Goal: Task Accomplishment & Management: Use online tool/utility

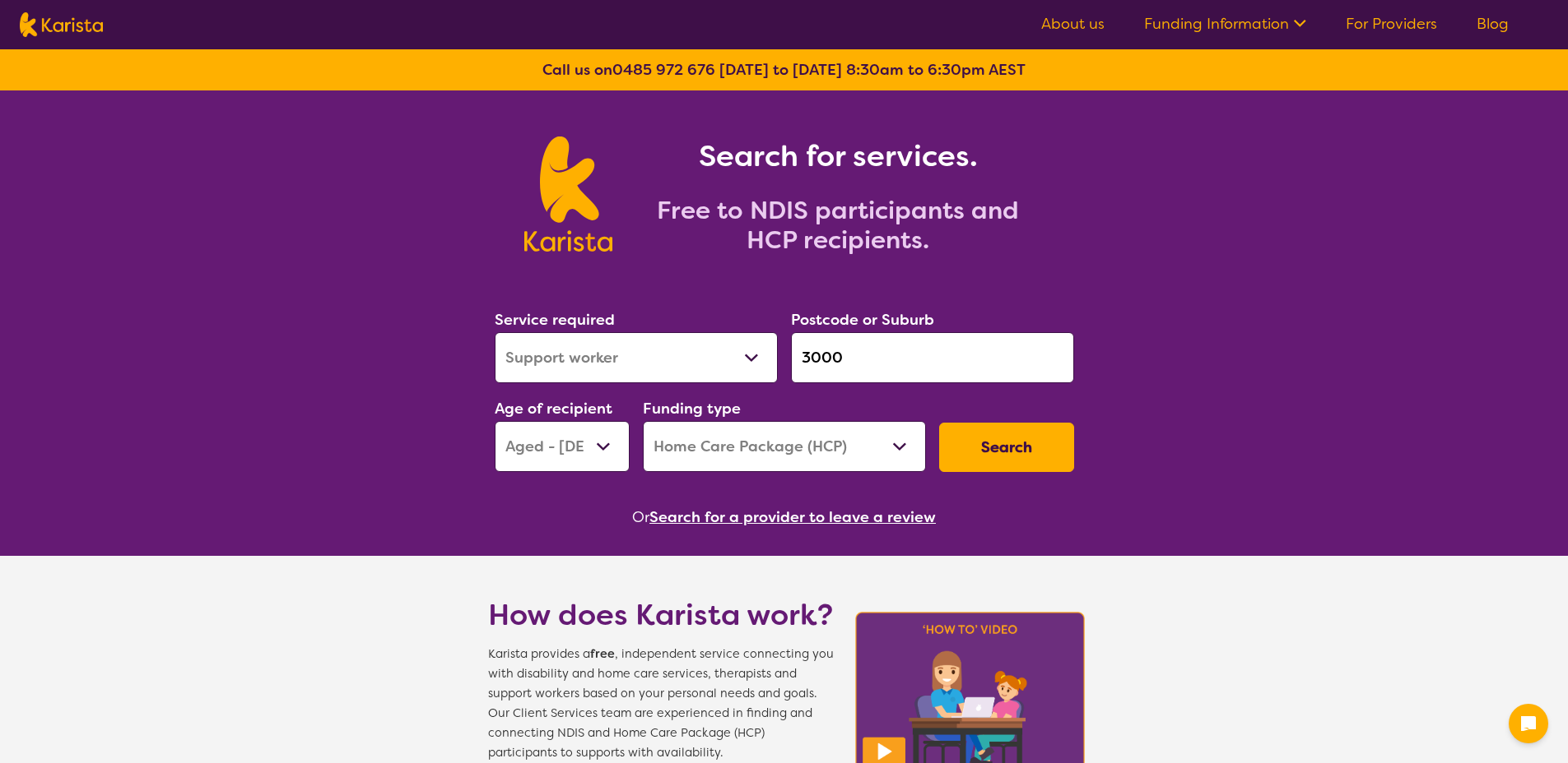
select select "Support worker"
select select "AG"
select select "HCP"
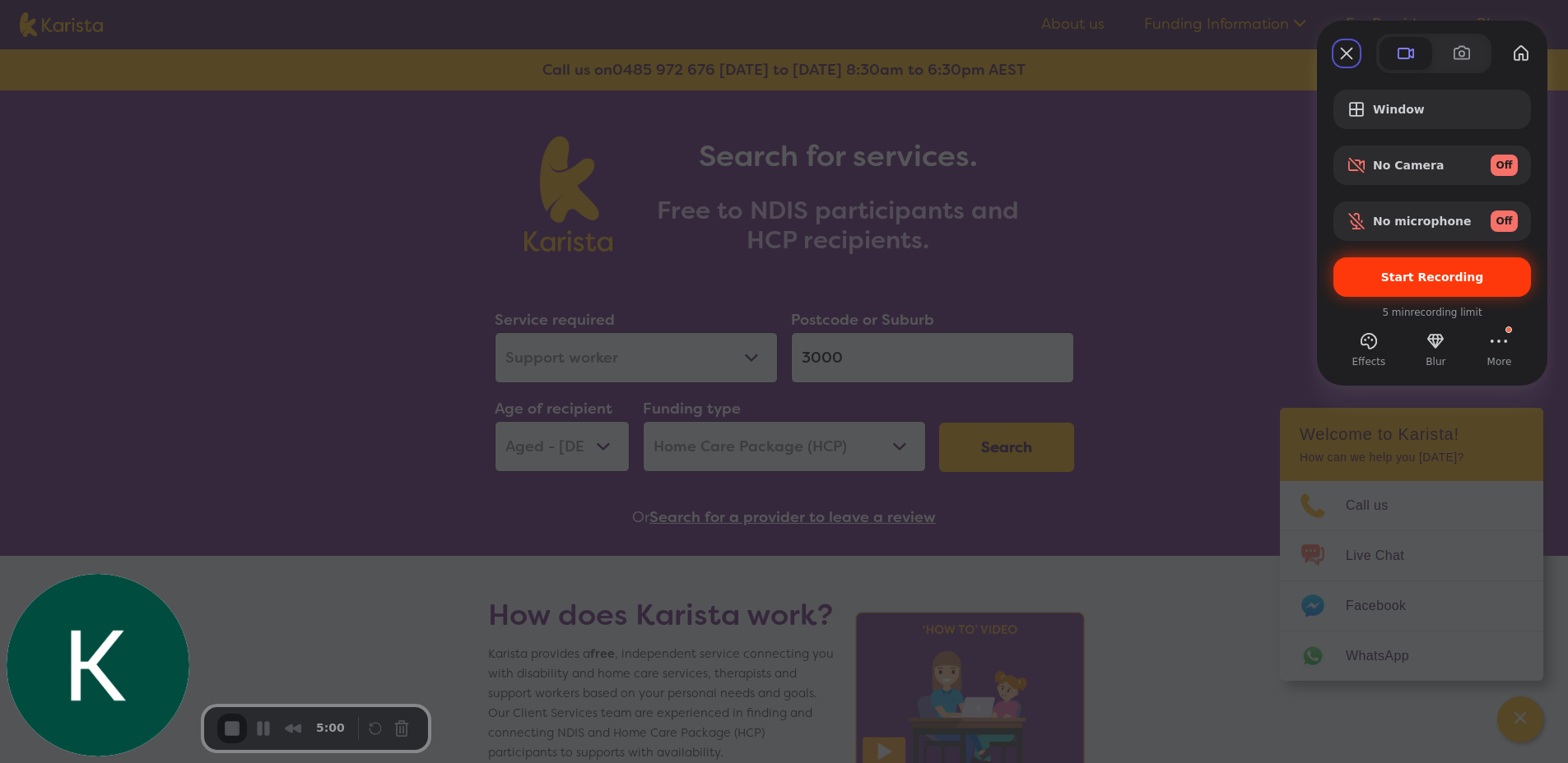
click at [1432, 274] on span "Start Recording" at bounding box center [1432, 277] width 103 height 13
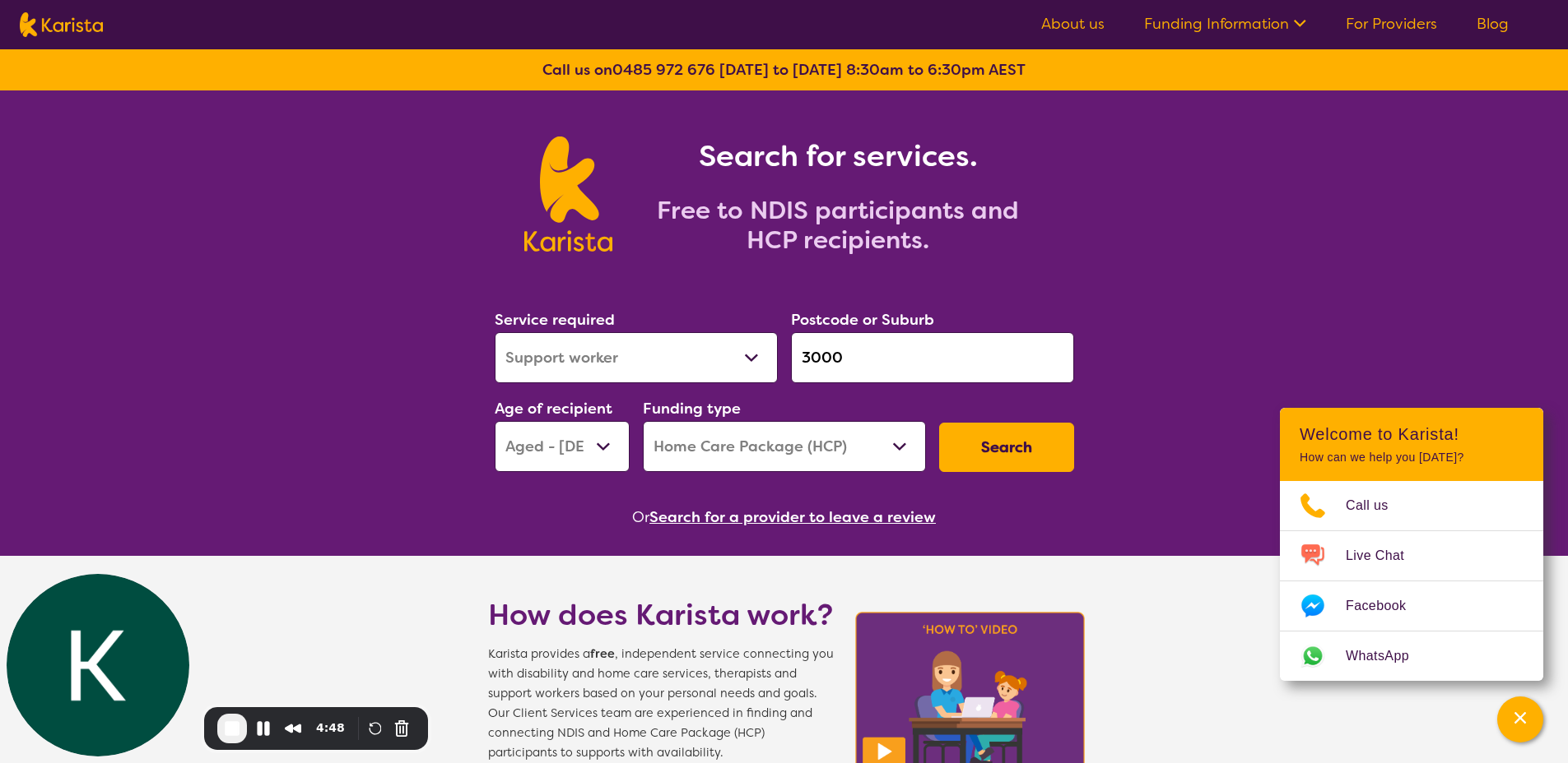
click at [678, 361] on select "Allied Health Assistant Assessment ([MEDICAL_DATA] or [MEDICAL_DATA]) Behaviour…" at bounding box center [635, 357] width 283 height 51
select select "Assessment ([MEDICAL_DATA] or [MEDICAL_DATA])"
click at [494, 332] on select "Allied Health Assistant Assessment ([MEDICAL_DATA] or [MEDICAL_DATA]) Behaviour…" at bounding box center [635, 357] width 283 height 51
click at [575, 437] on select "Early Childhood - 0 to 9 Child - 10 to 11 Adolescent - 12 to 17 Adult - 18 to 6…" at bounding box center [562, 446] width 135 height 51
select select "AD"
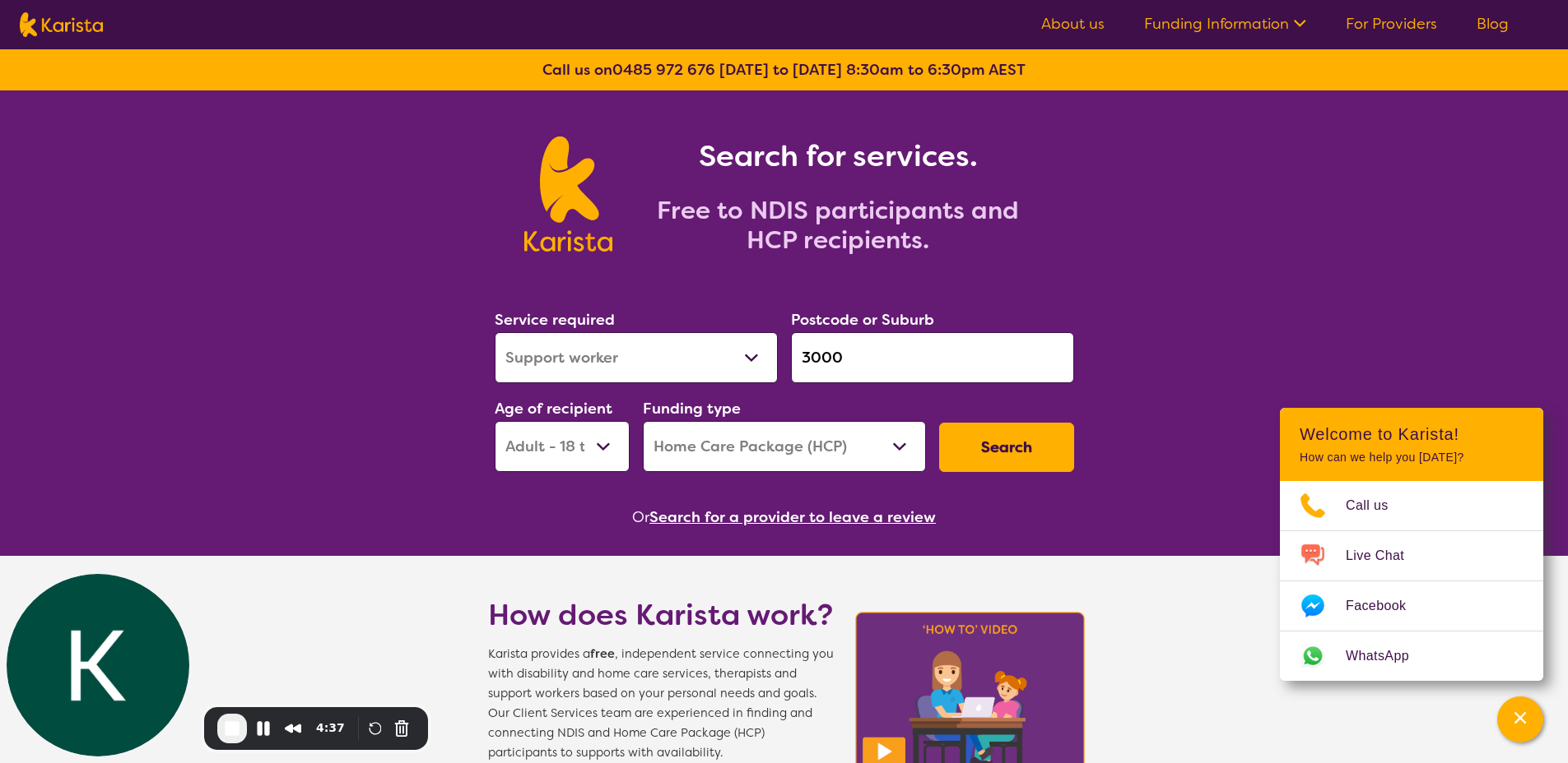
click at [494, 421] on select "Early Childhood - 0 to 9 Child - 10 to 11 Adolescent - 12 to 17 Adult - 18 to 6…" at bounding box center [562, 446] width 135 height 51
click at [716, 445] on select "Home Care Package (HCP) National Disability Insurance Scheme (NDIS) I don't know" at bounding box center [784, 446] width 283 height 51
select select "NDIS"
click at [643, 421] on select "Home Care Package (HCP) National Disability Insurance Scheme (NDIS) I don't know" at bounding box center [784, 446] width 283 height 51
click at [994, 443] on button "Search" at bounding box center [1006, 447] width 135 height 49
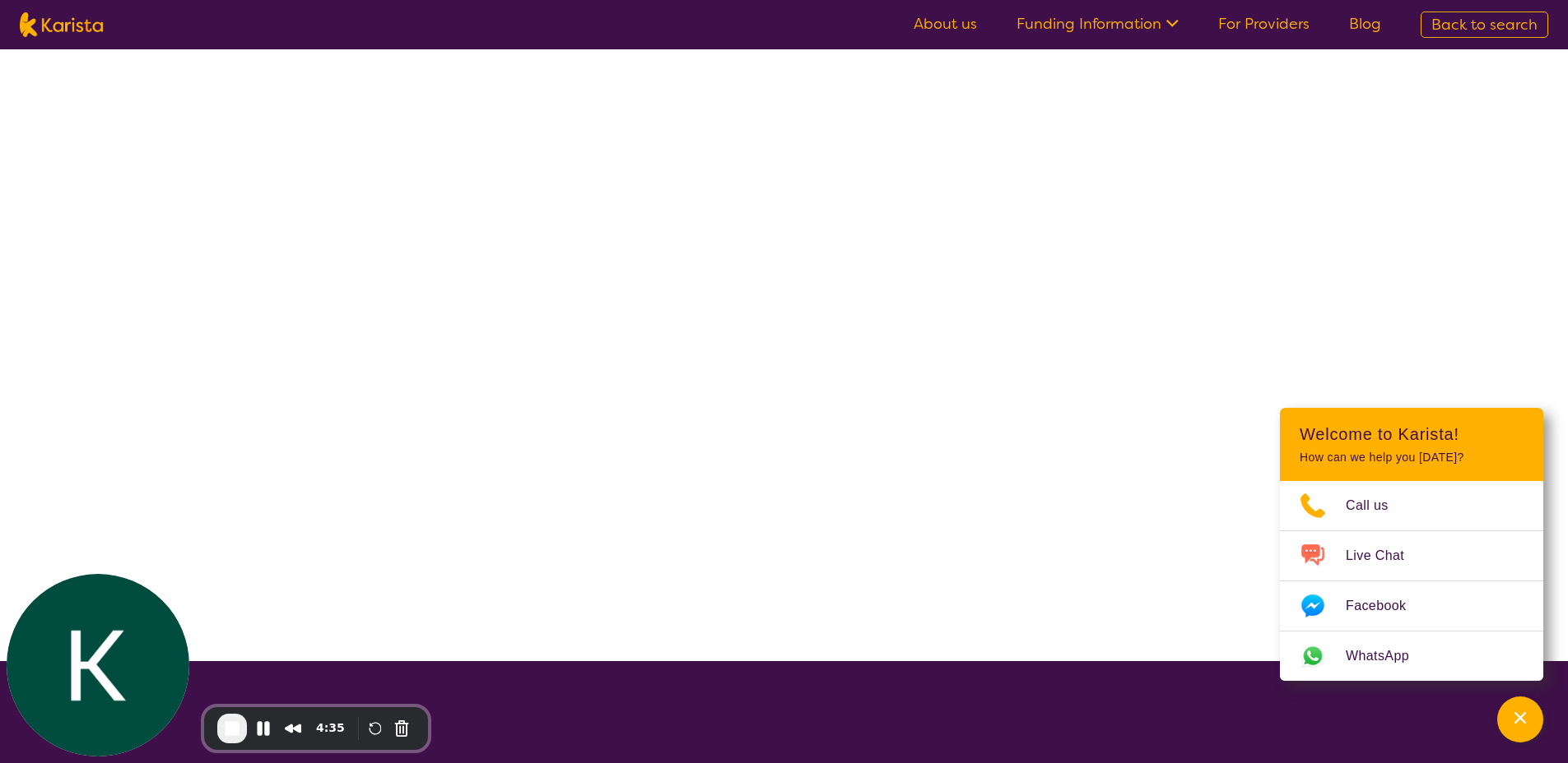
select select "NDIS"
select select "Assessment ([MEDICAL_DATA] or [MEDICAL_DATA])"
select select "AD"
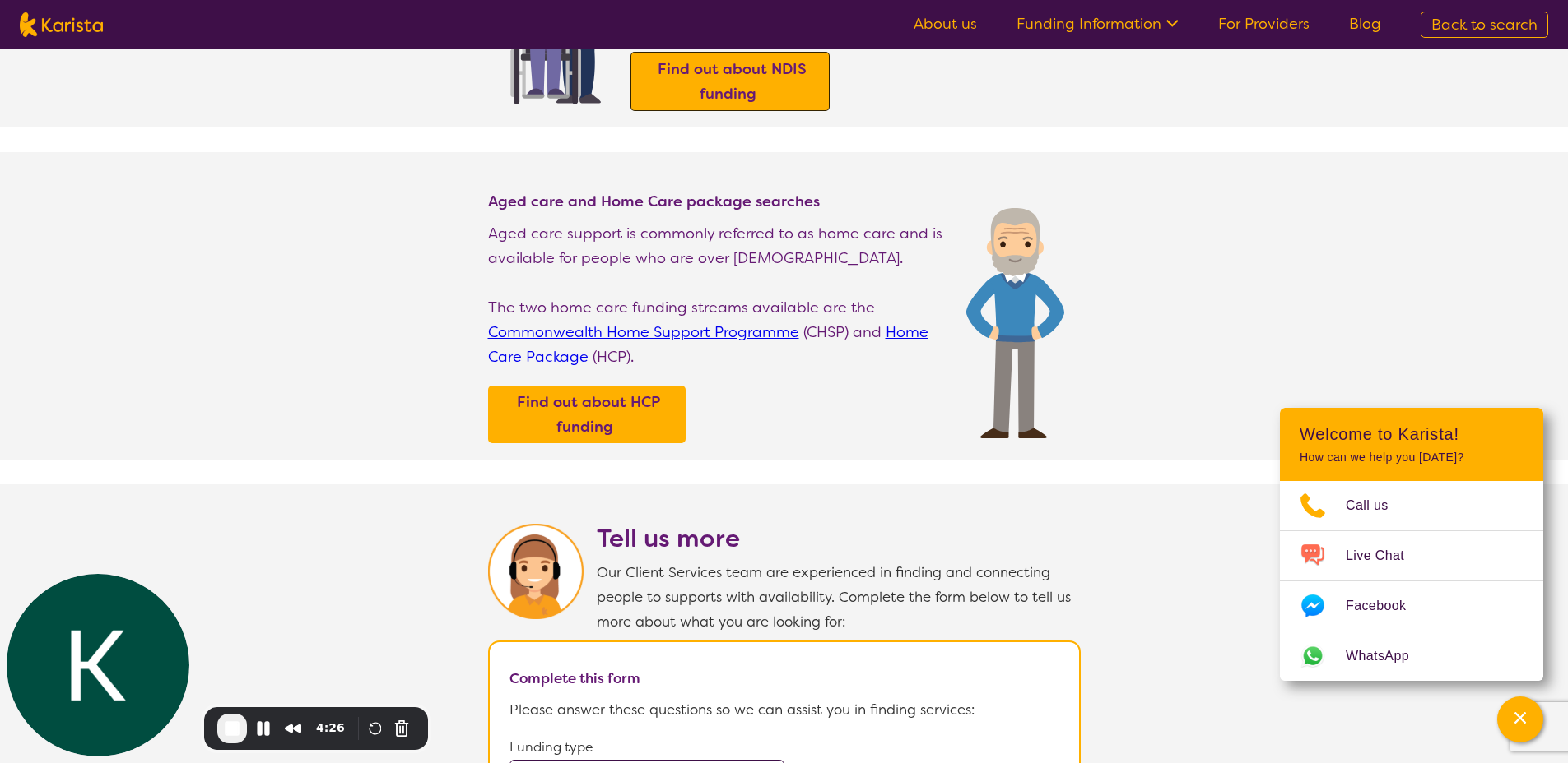
scroll to position [114, 0]
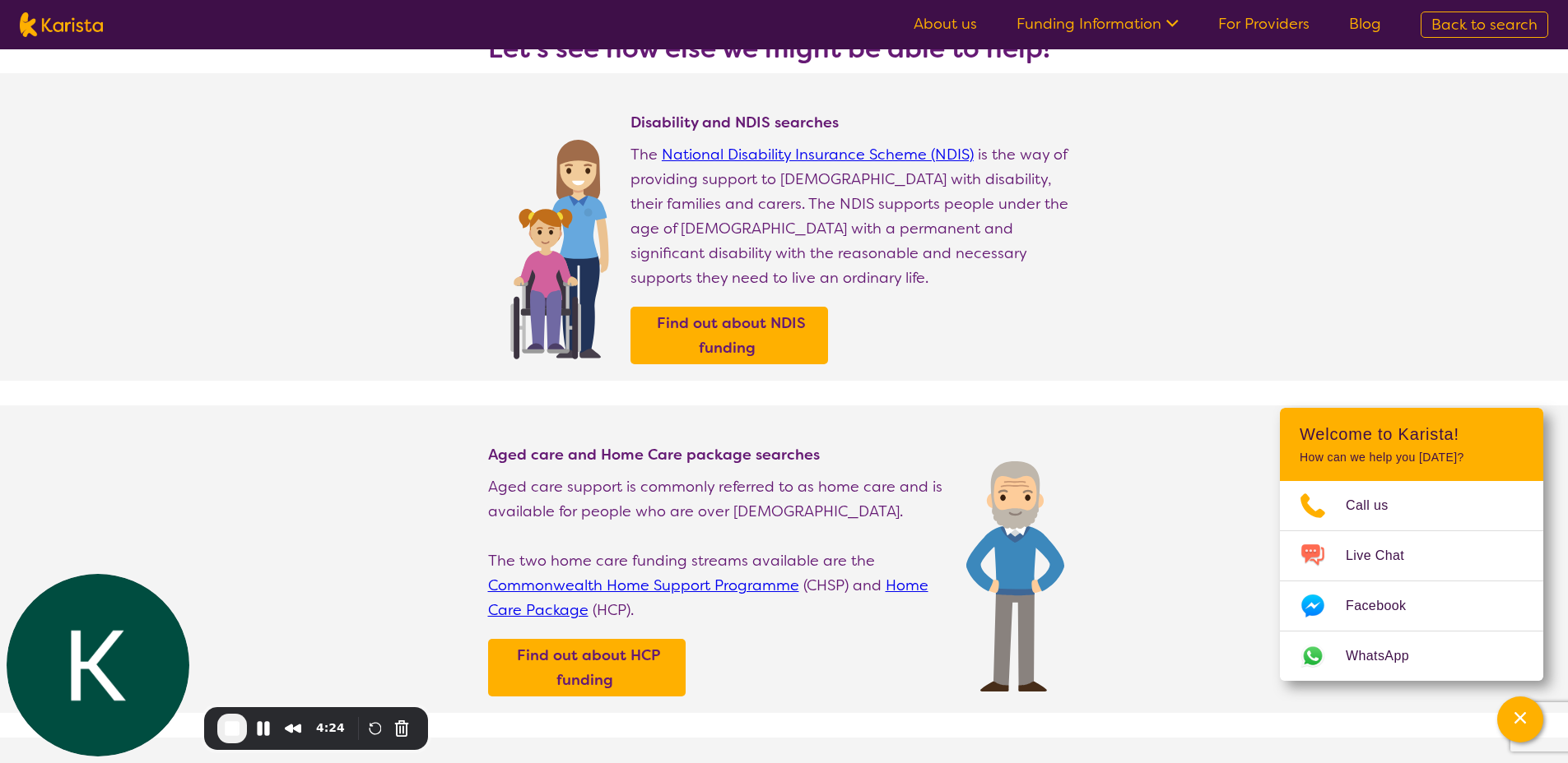
select select "Assessment ([MEDICAL_DATA] or [MEDICAL_DATA])"
select select "AD"
select select "NDIS"
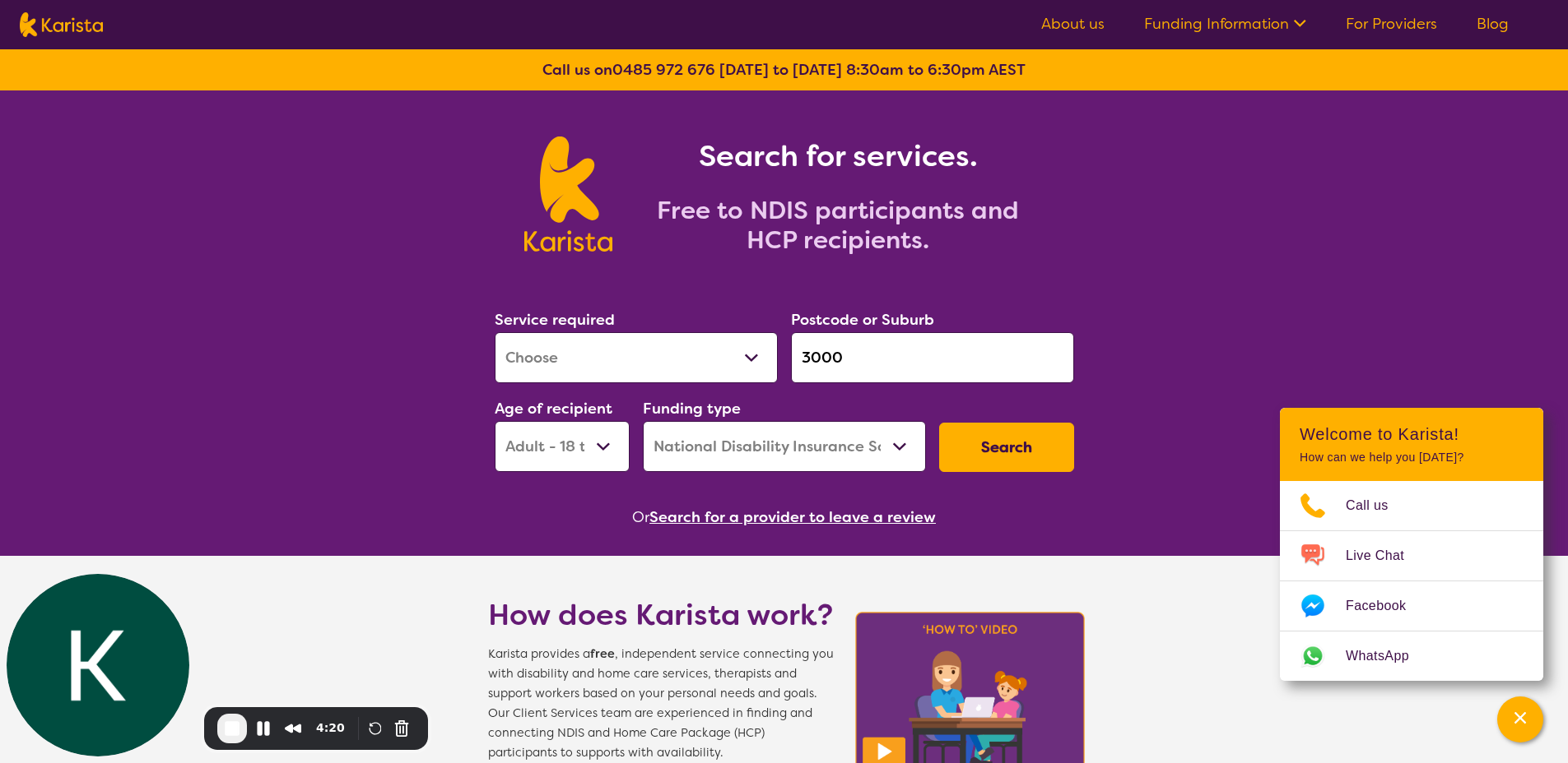
click at [1275, 22] on link "Funding Information" at bounding box center [1225, 24] width 162 height 20
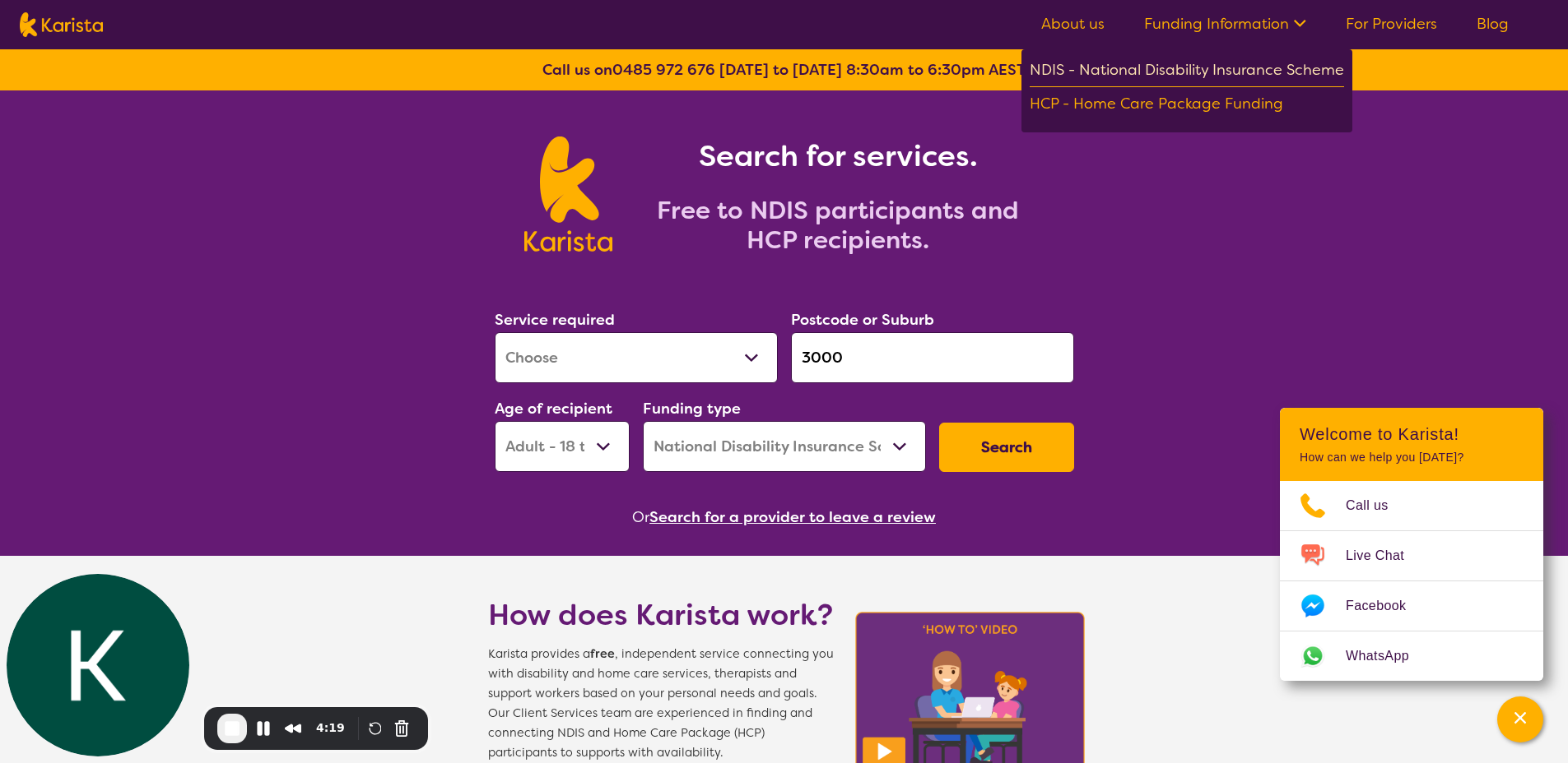
click at [1207, 71] on div "NDIS - National Disability Insurance Scheme" at bounding box center [1186, 72] width 314 height 30
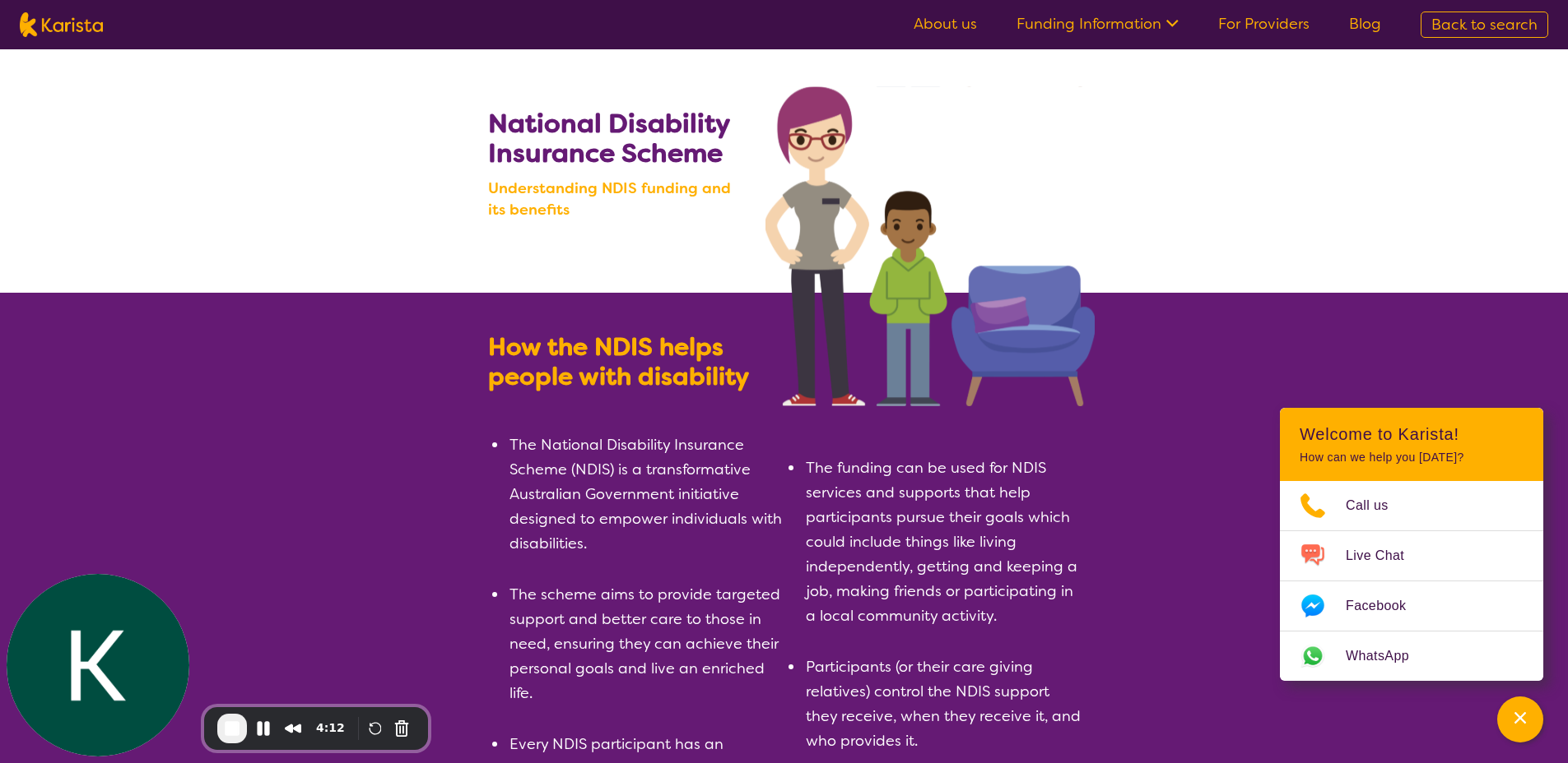
click at [65, 18] on img at bounding box center [61, 24] width 83 height 24
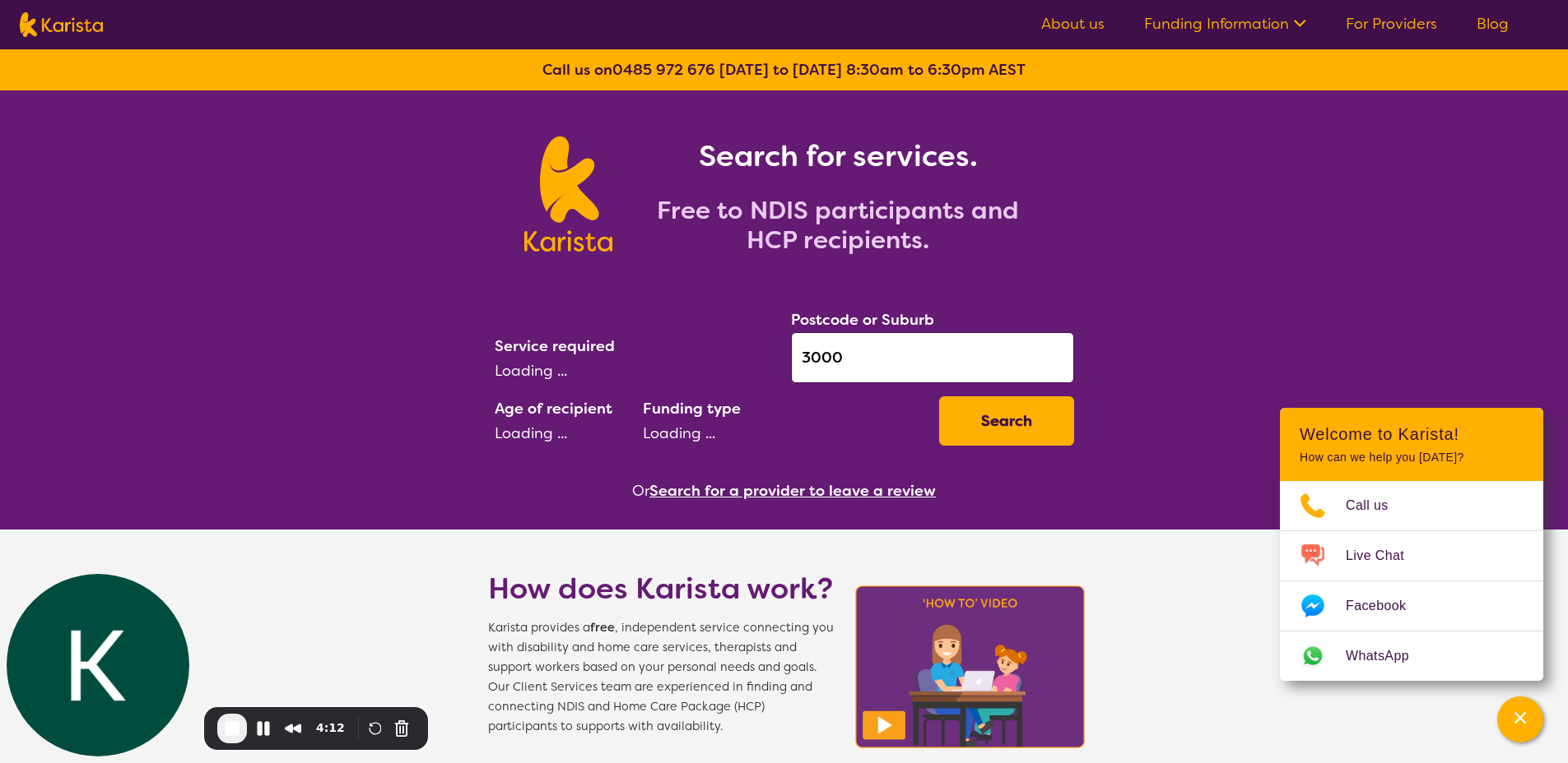
select select "Assessment ([MEDICAL_DATA] or [MEDICAL_DATA])"
select select "AD"
select select "NDIS"
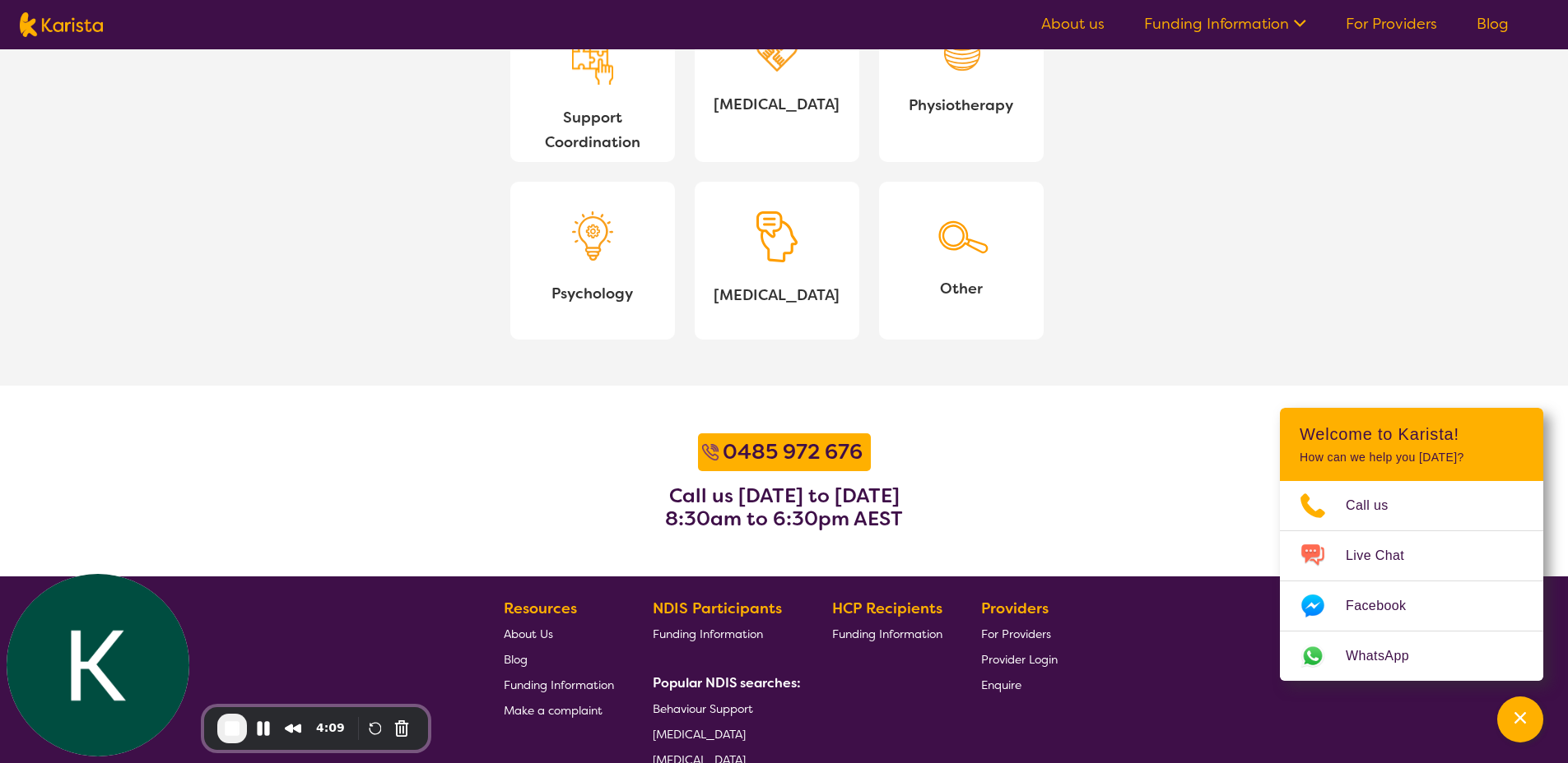
scroll to position [1995, 0]
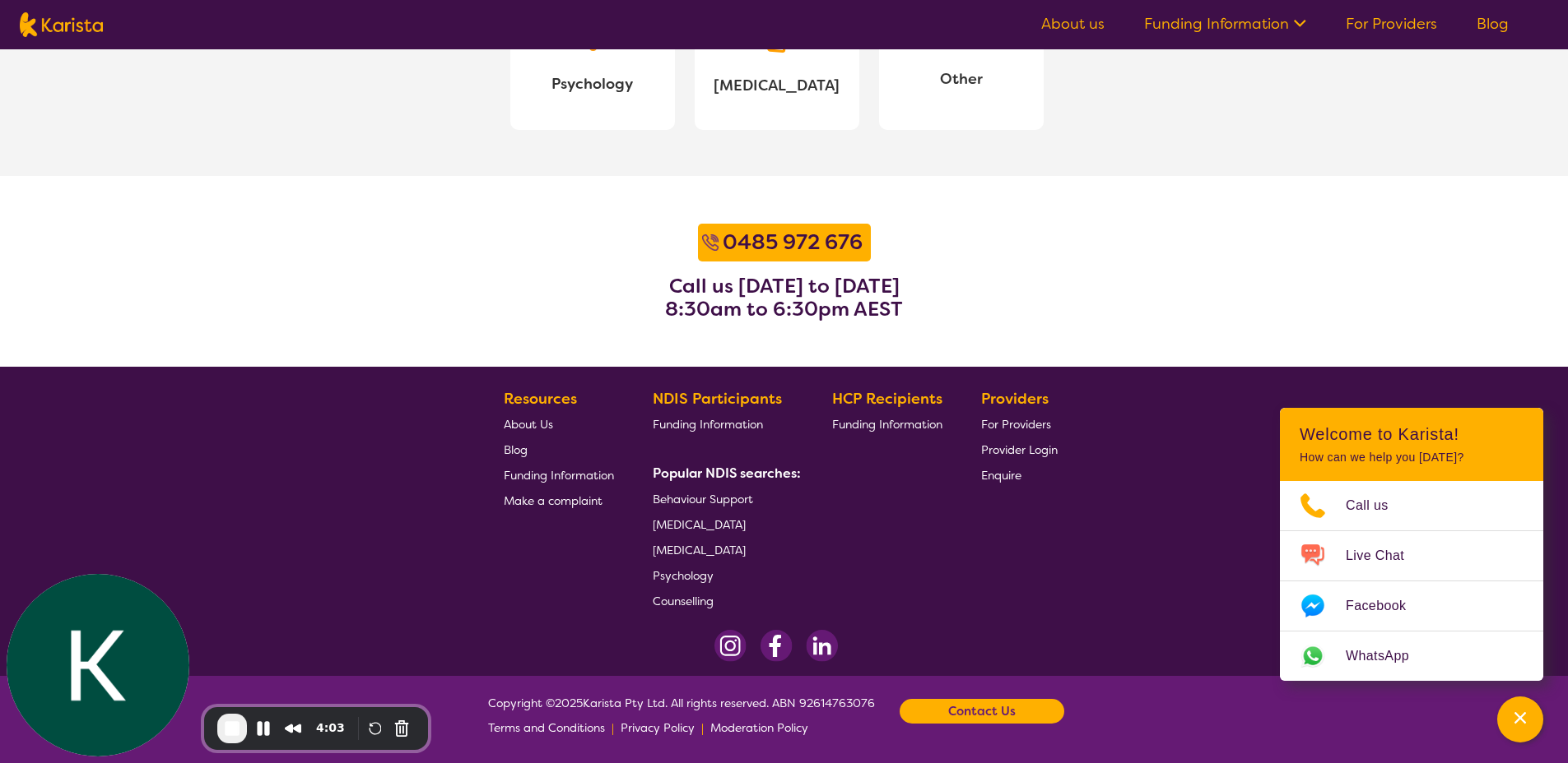
click at [518, 455] on span "Blog" at bounding box center [515, 450] width 24 height 14
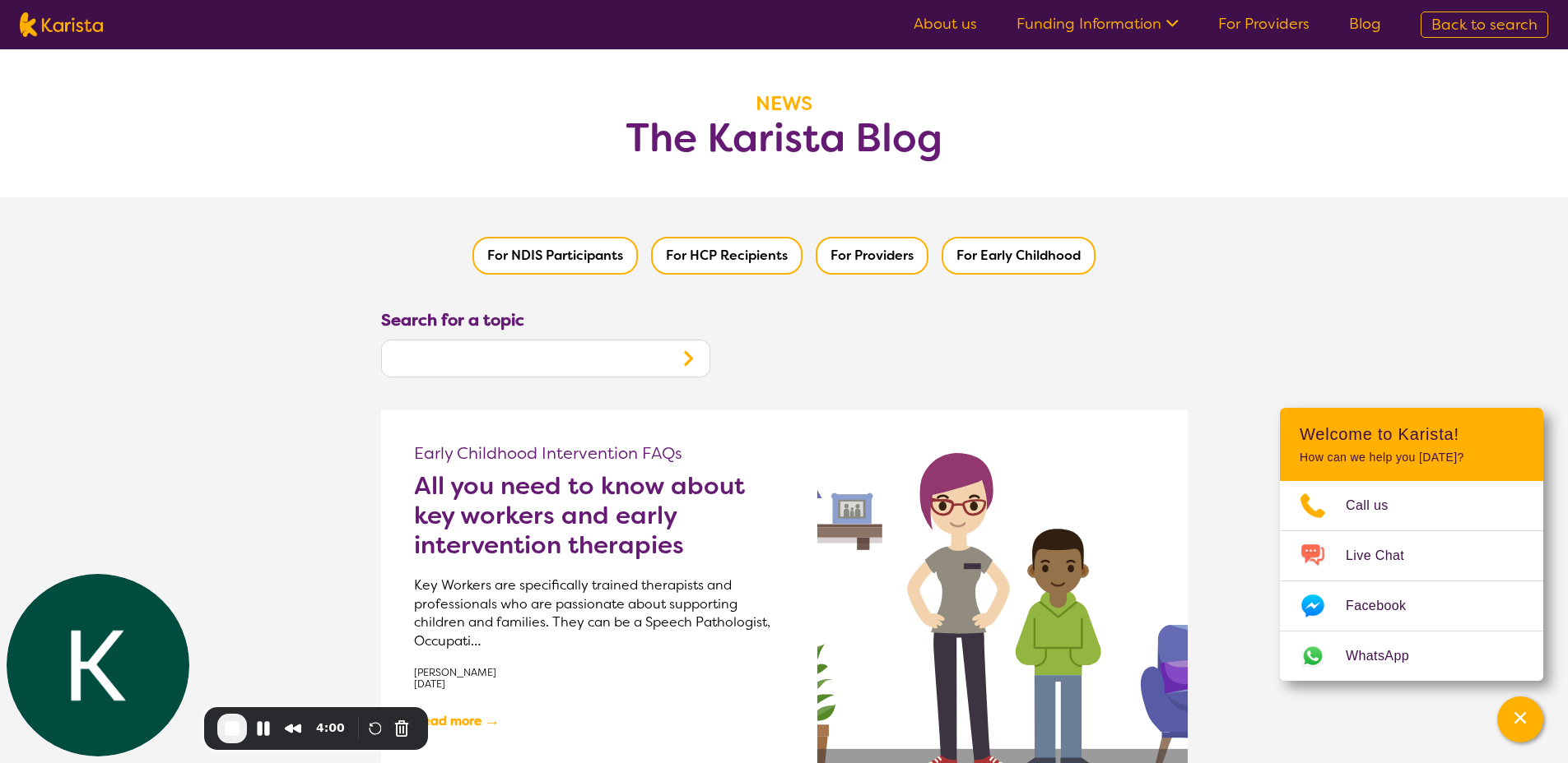
click at [558, 349] on input "text" at bounding box center [524, 358] width 284 height 31
type input "autism"
click button "Search" at bounding box center [689, 358] width 43 height 36
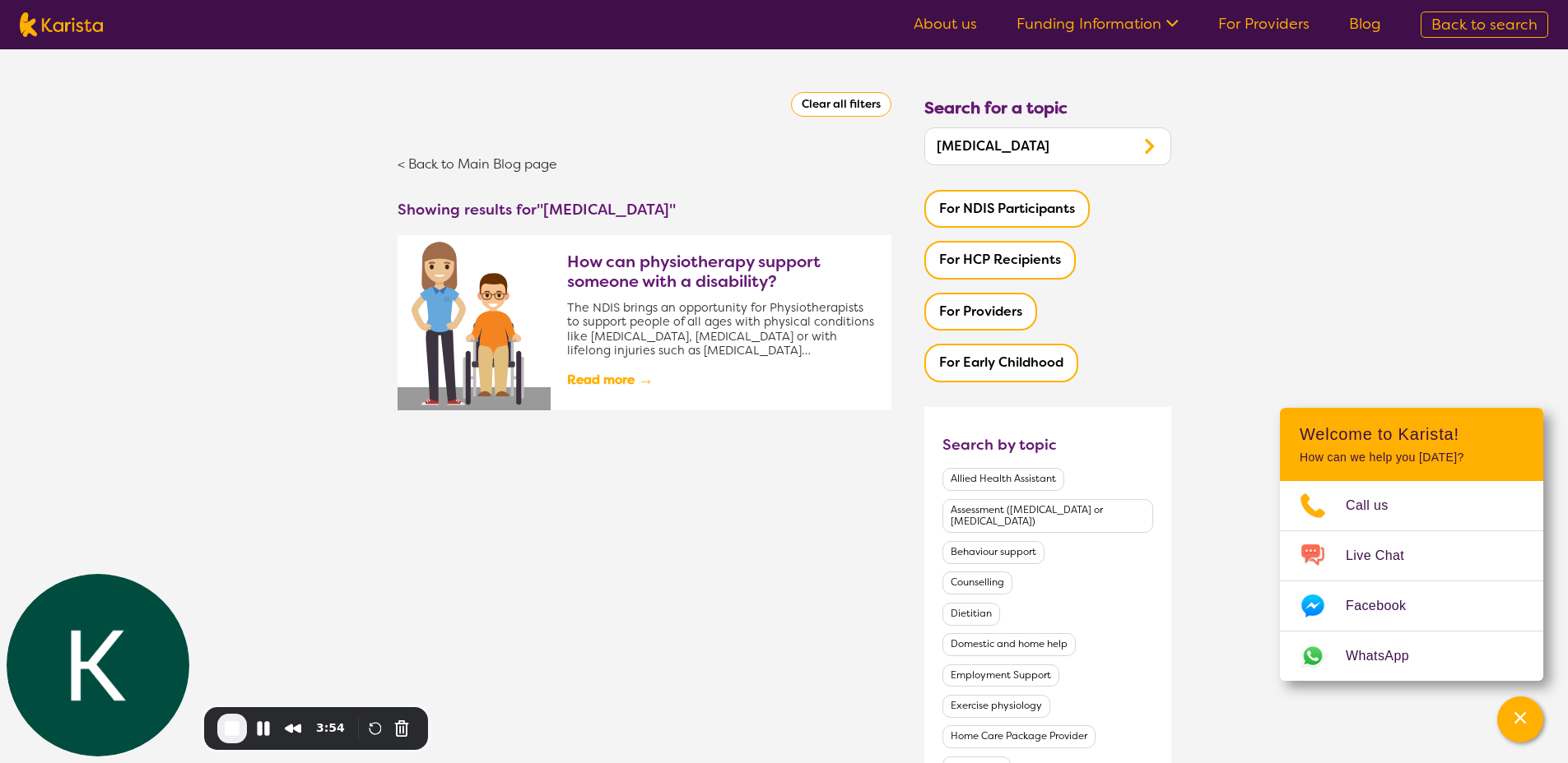
click at [654, 283] on h3 "How can physiotherapy support someone with a disability?" at bounding box center [720, 272] width 307 height 40
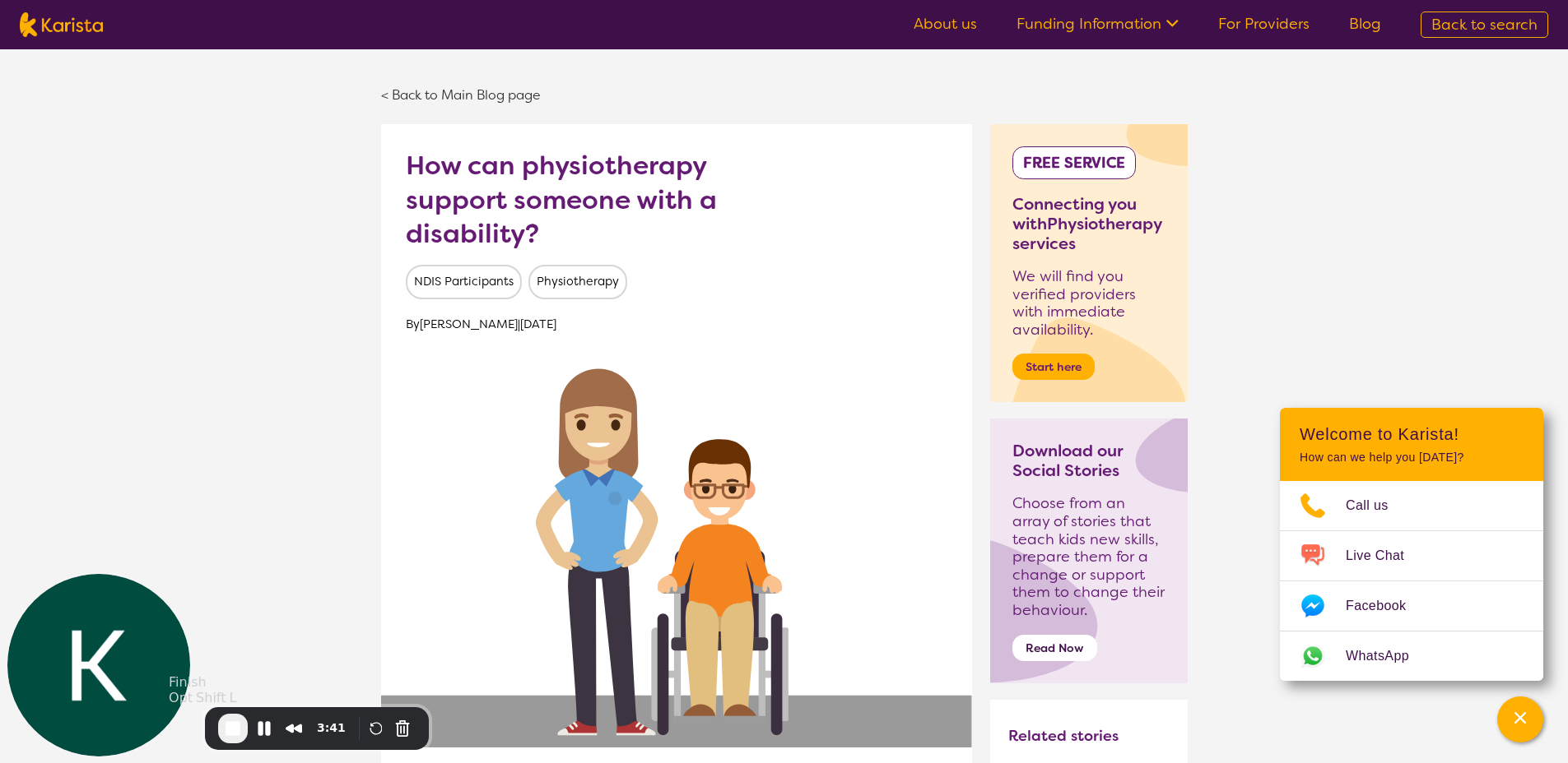
click at [227, 733] on span "End Recording" at bounding box center [233, 729] width 20 height 20
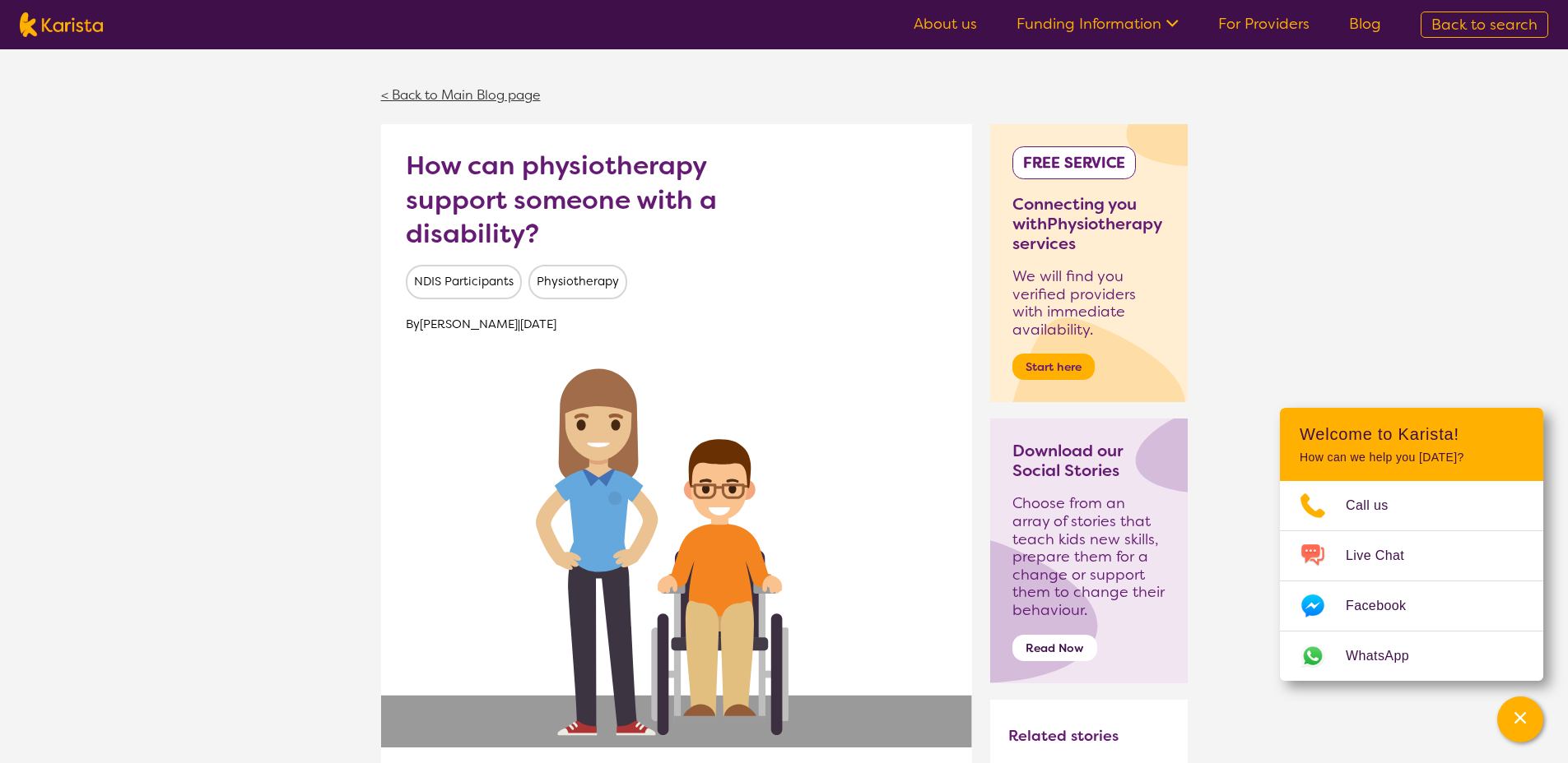
click at [391, 91] on link "< Back to Main Blog page" at bounding box center [460, 94] width 159 height 17
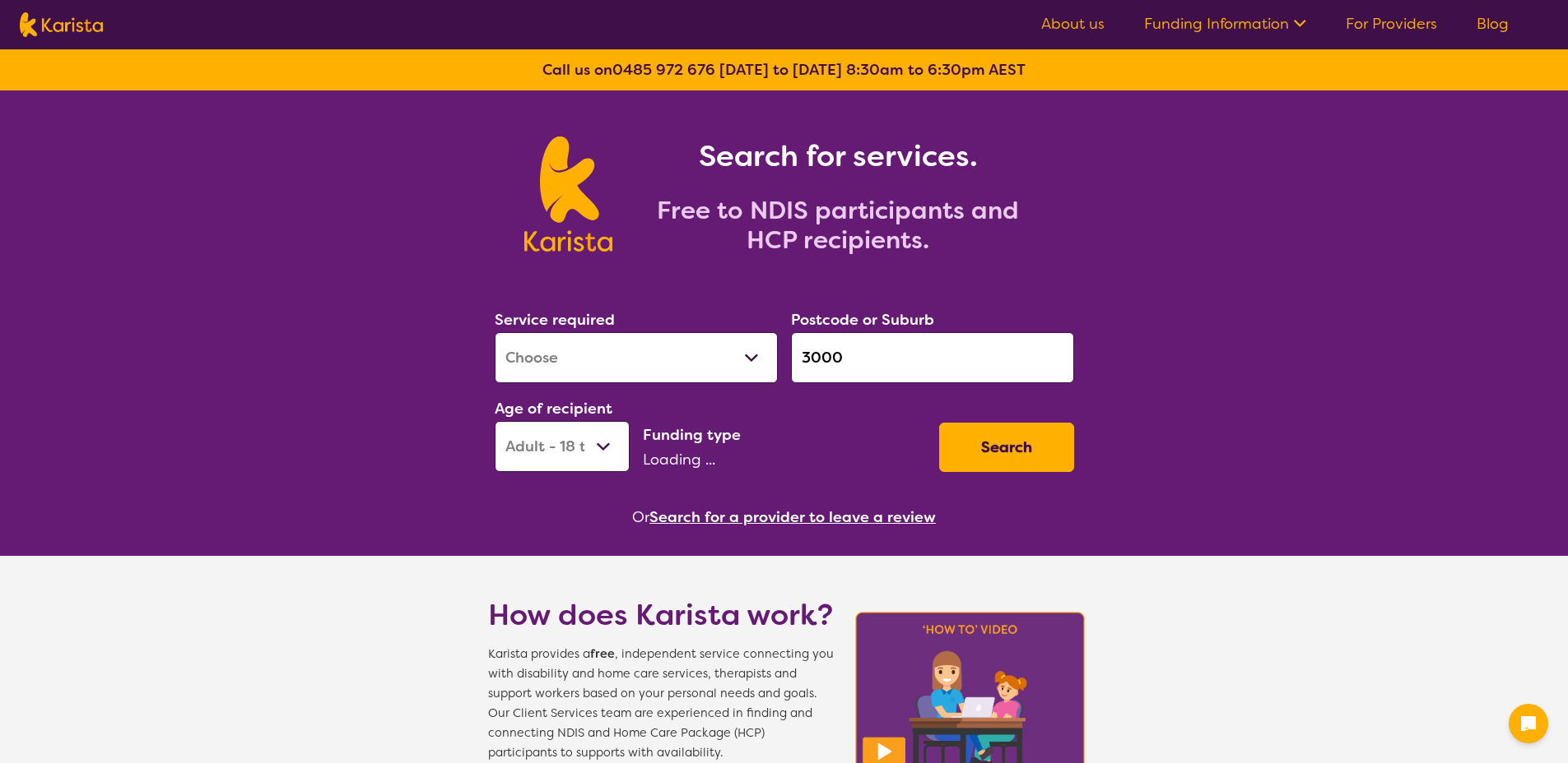
select select "Assessment ([MEDICAL_DATA] or [MEDICAL_DATA])"
select select "AD"
select select "NDIS"
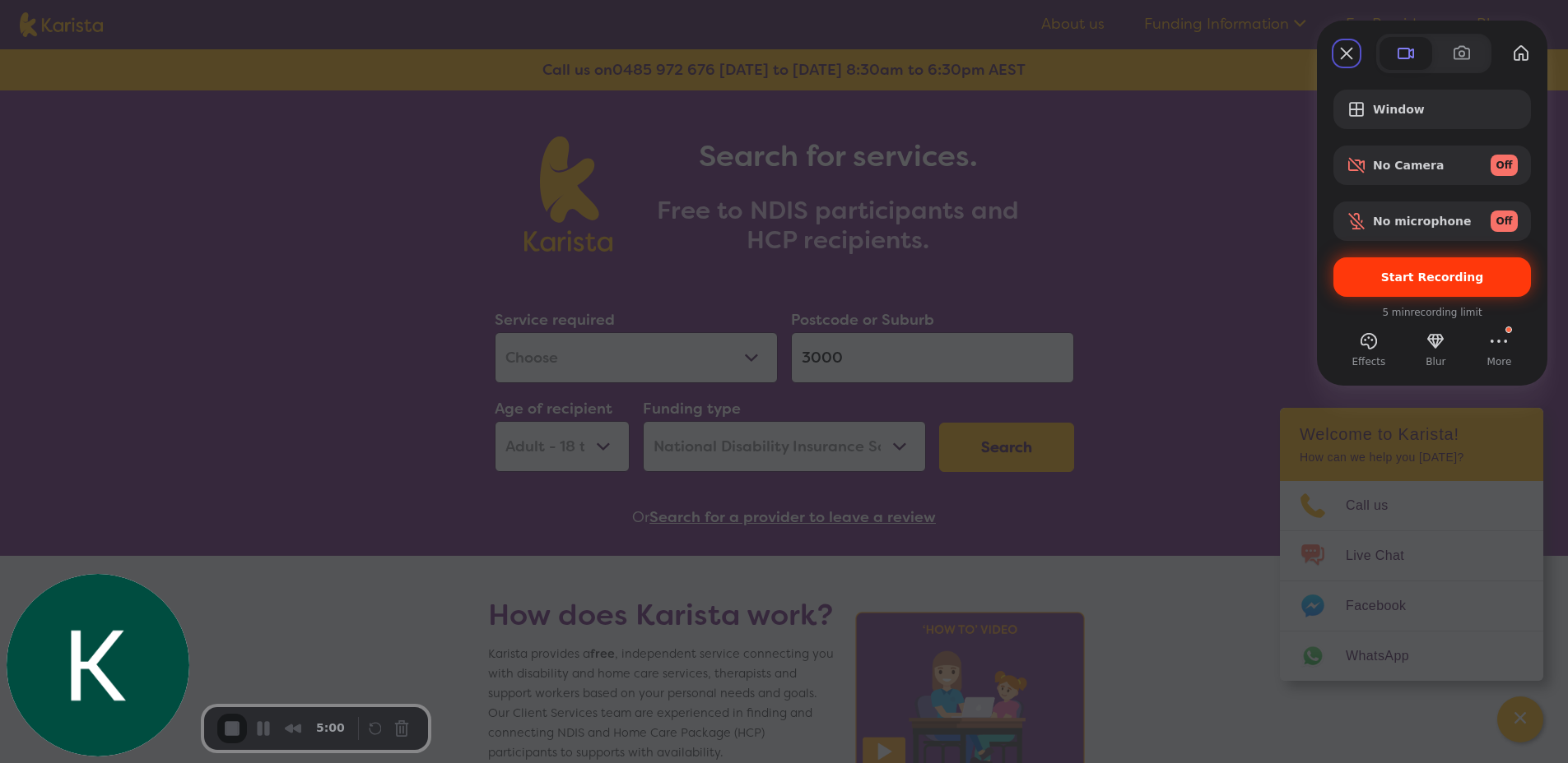
click at [1384, 286] on div "Start Recording" at bounding box center [1431, 277] width 197 height 40
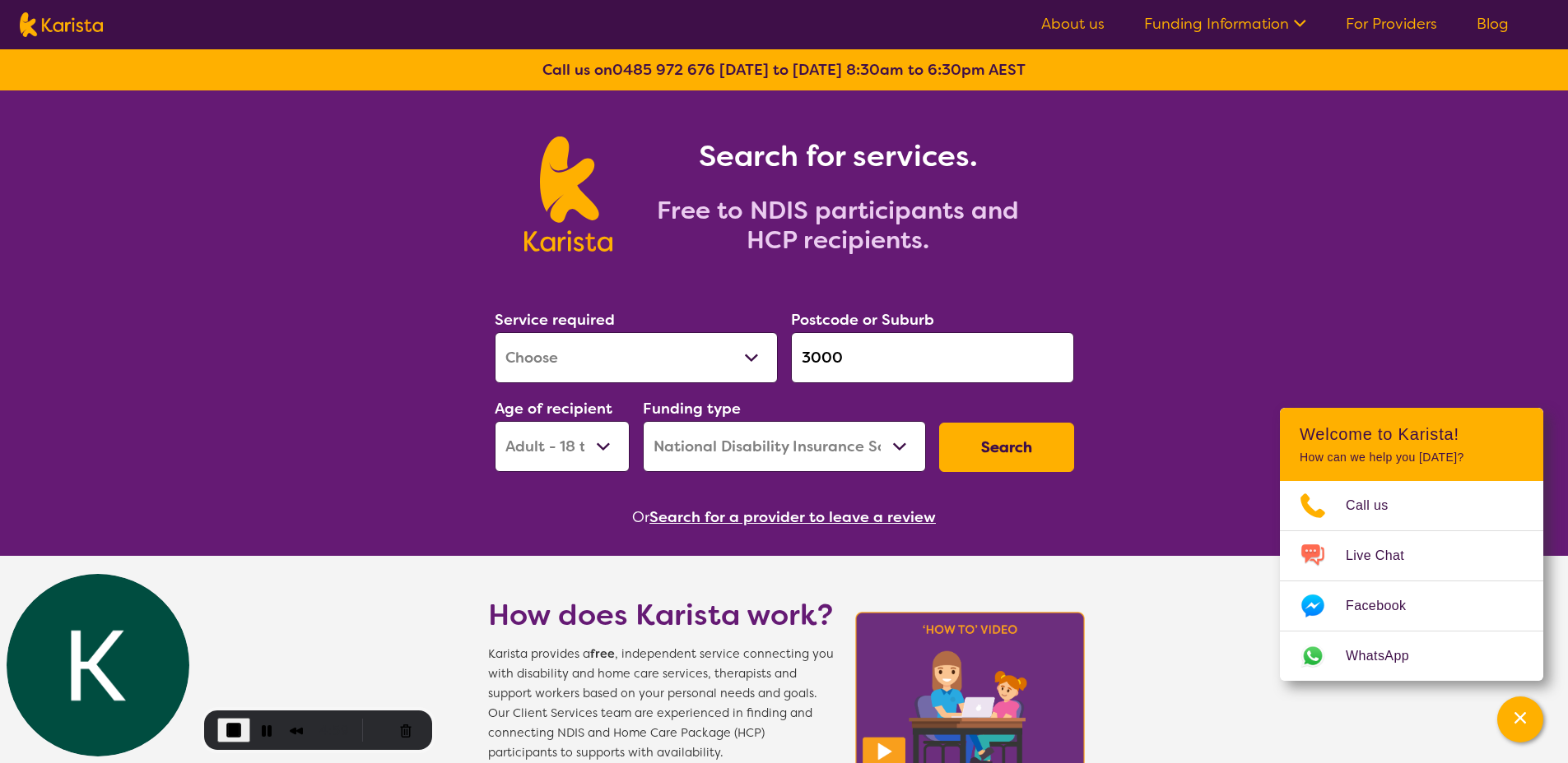
click at [555, 360] on select "Allied Health Assistant Assessment ([MEDICAL_DATA] or [MEDICAL_DATA]) Behaviour…" at bounding box center [635, 357] width 283 height 51
select select "Dietitian"
click at [494, 332] on select "Allied Health Assistant Assessment ([MEDICAL_DATA] or [MEDICAL_DATA]) Behaviour…" at bounding box center [635, 357] width 283 height 51
click at [557, 444] on select "Early Childhood - 0 to 9 Child - 10 to 11 Adolescent - 12 to 17 Adult - 18 to 6…" at bounding box center [562, 446] width 135 height 51
select select "CH"
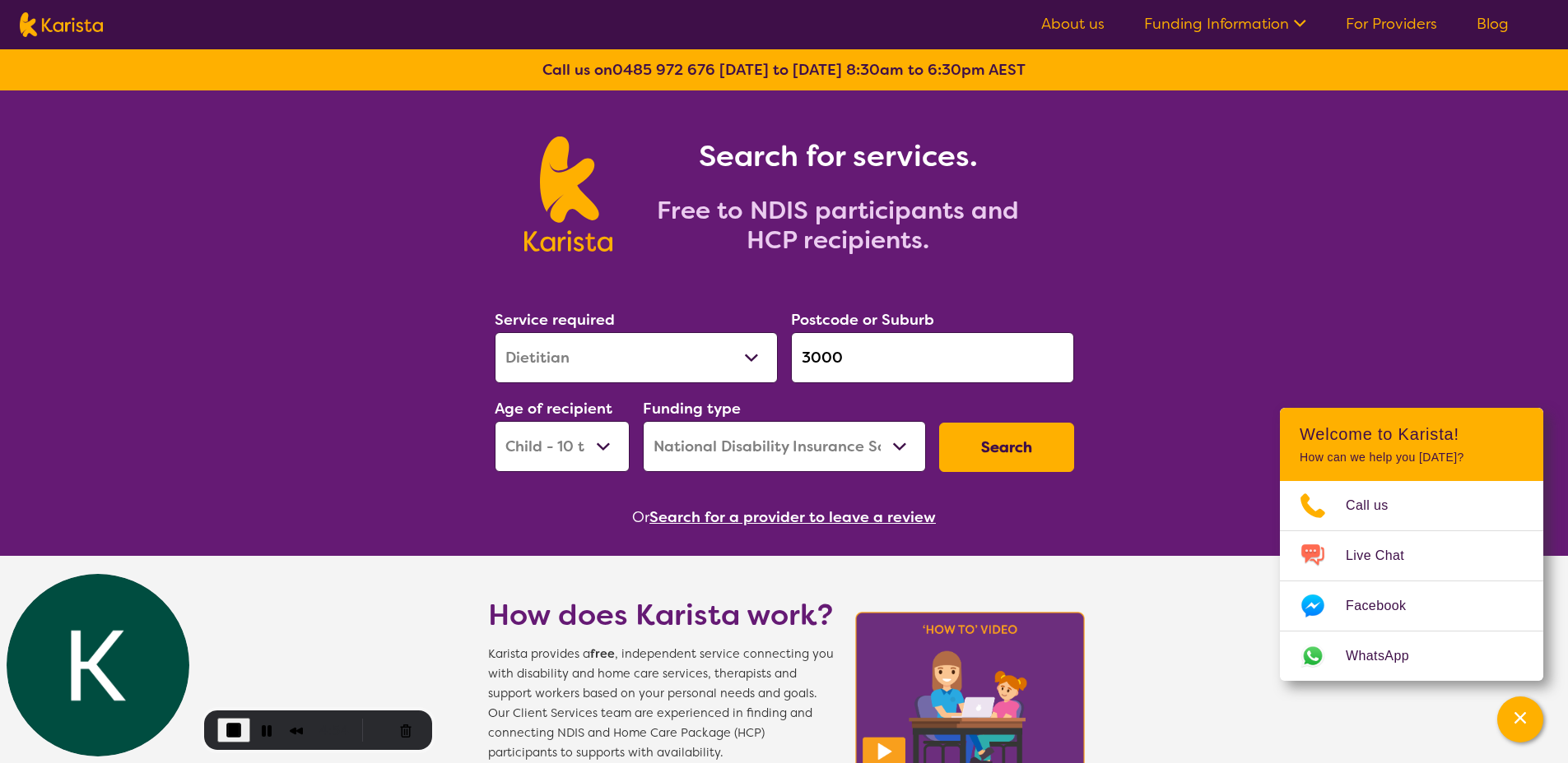
click at [494, 421] on select "Early Childhood - 0 to 9 Child - 10 to 11 Adolescent - 12 to 17 Adult - 18 to 6…" at bounding box center [562, 446] width 135 height 51
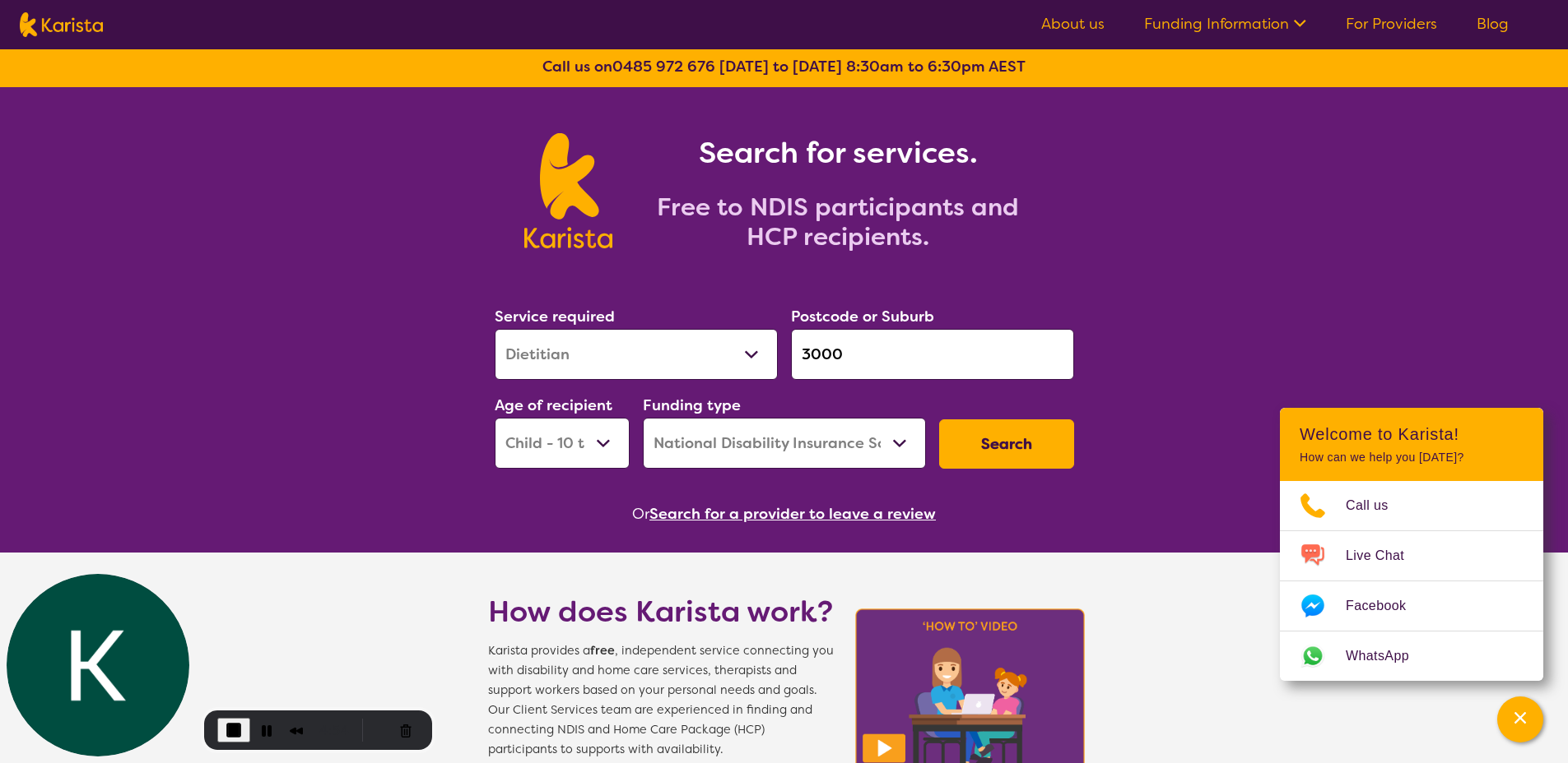
scroll to position [177, 0]
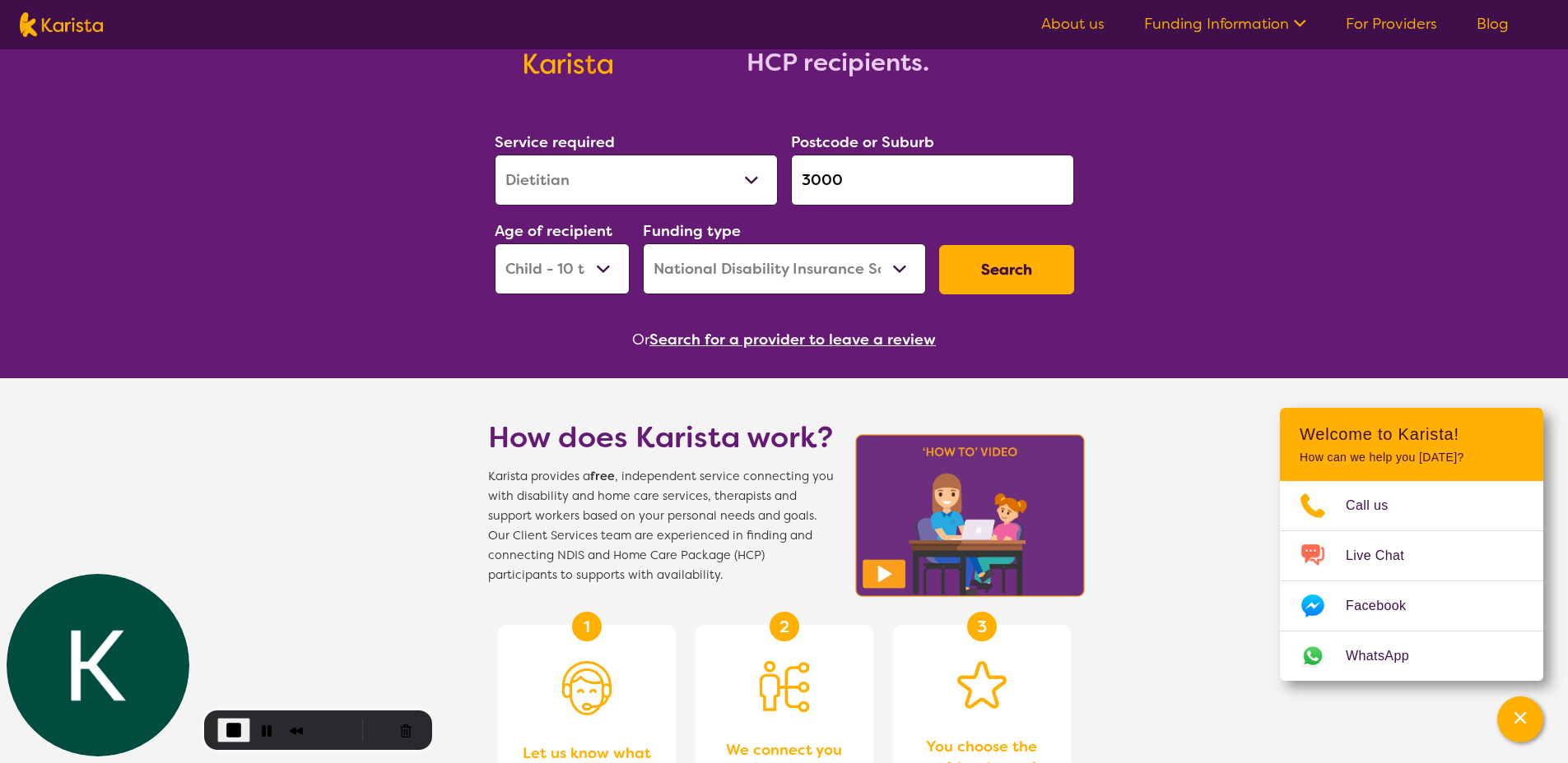
click at [980, 266] on button "Search" at bounding box center [1006, 269] width 135 height 49
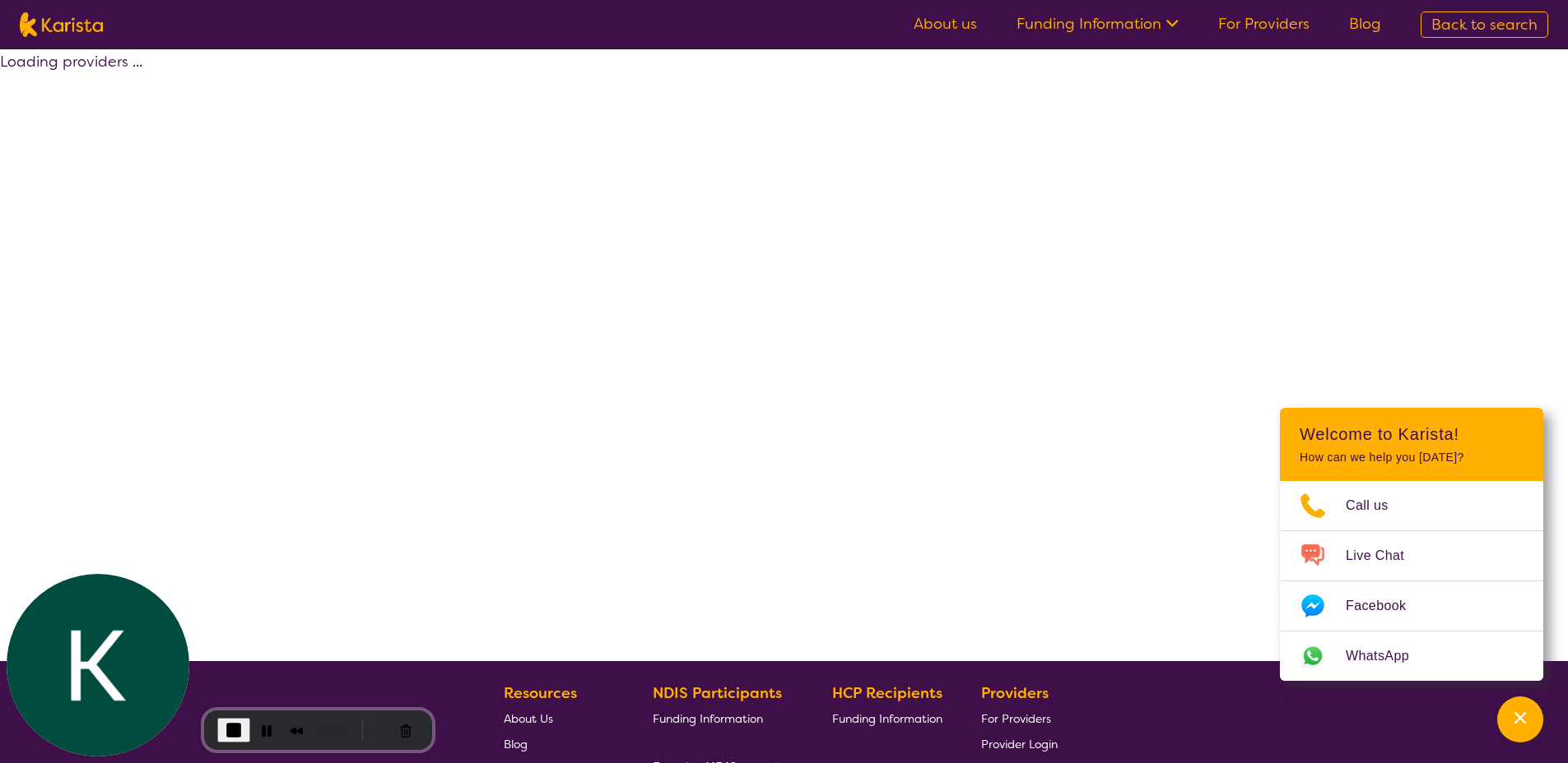
select select "by_score"
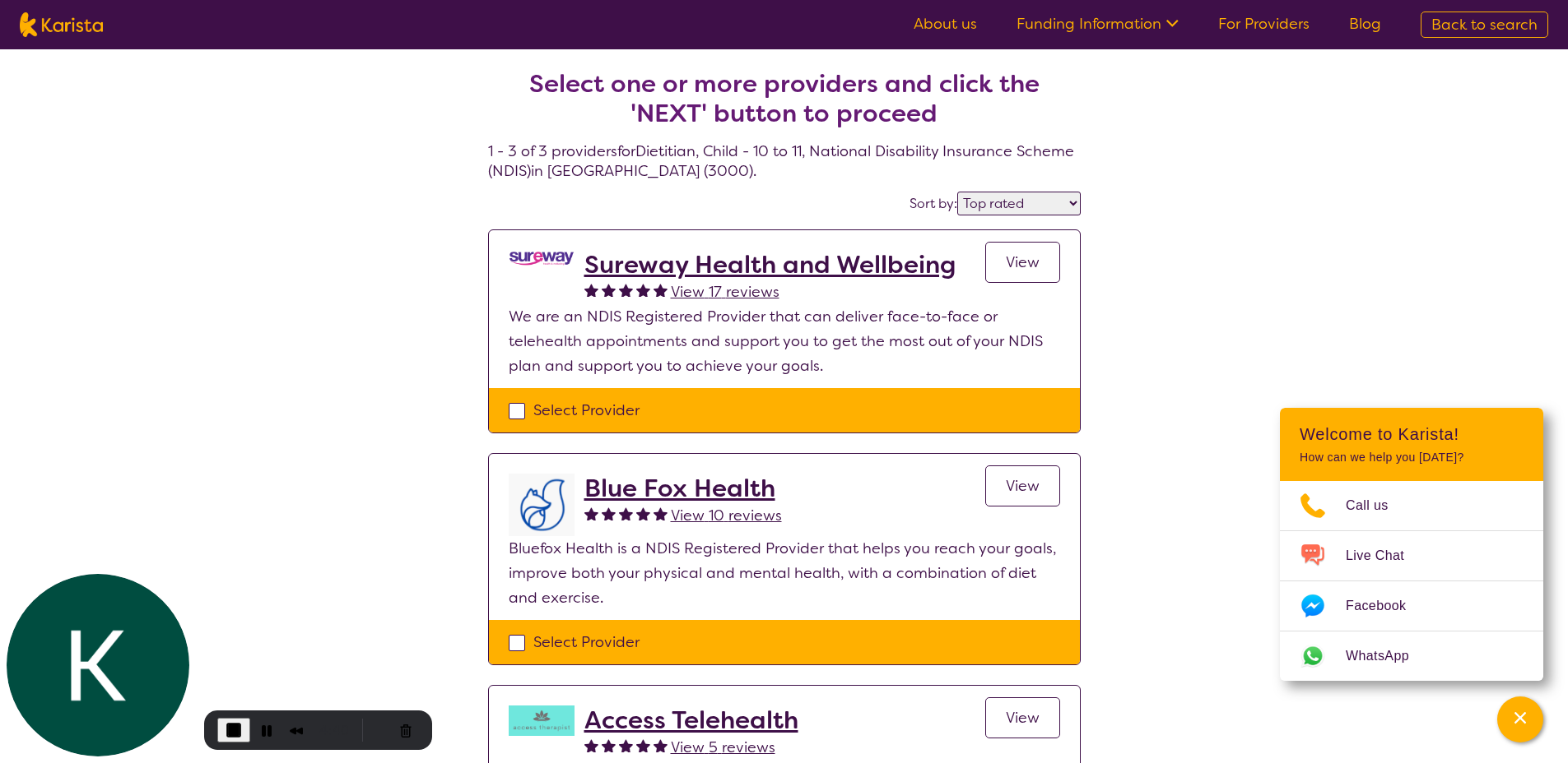
click at [730, 292] on span "View 17 reviews" at bounding box center [725, 292] width 109 height 20
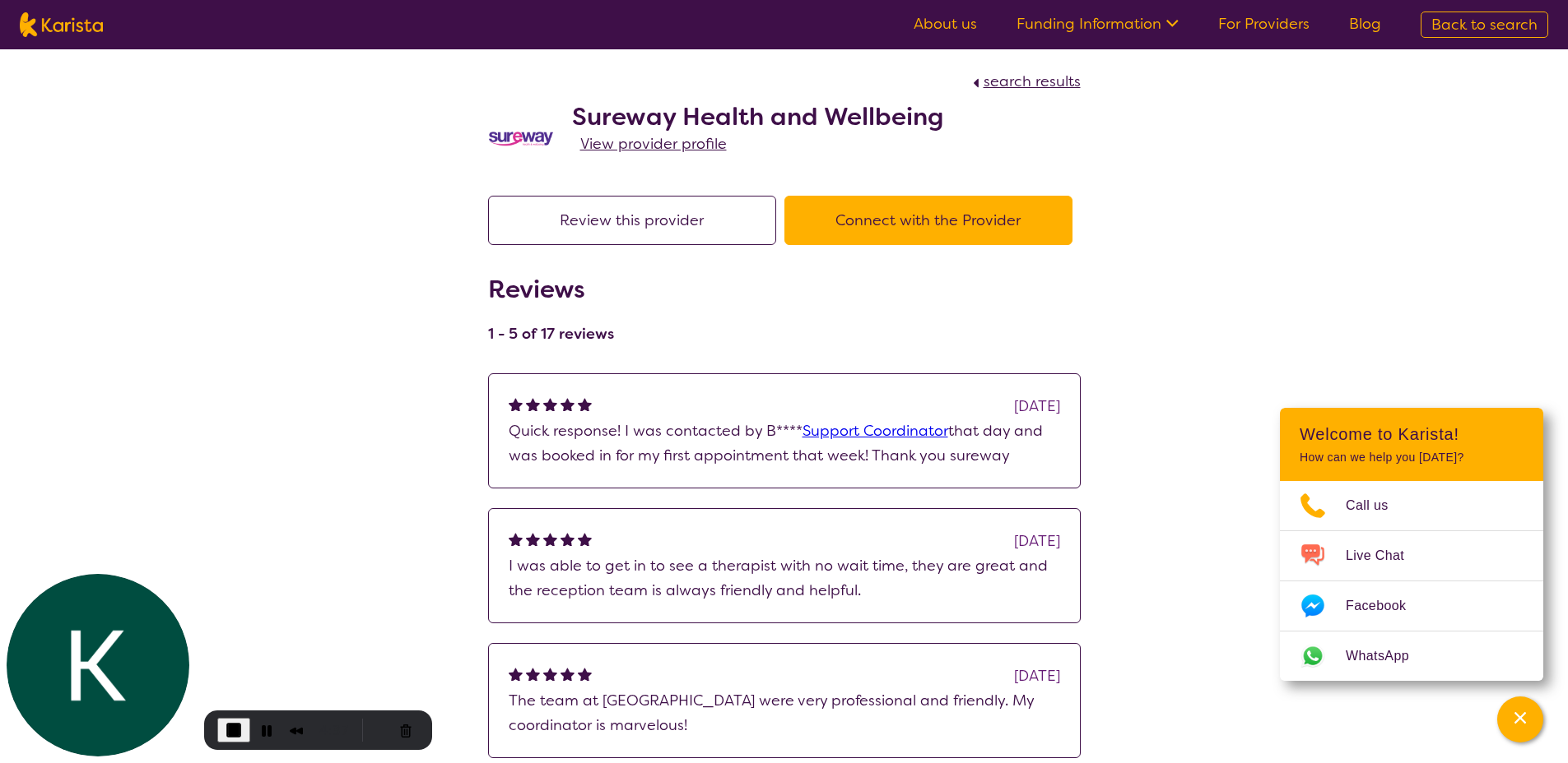
click at [647, 143] on span "View provider profile" at bounding box center [653, 144] width 147 height 20
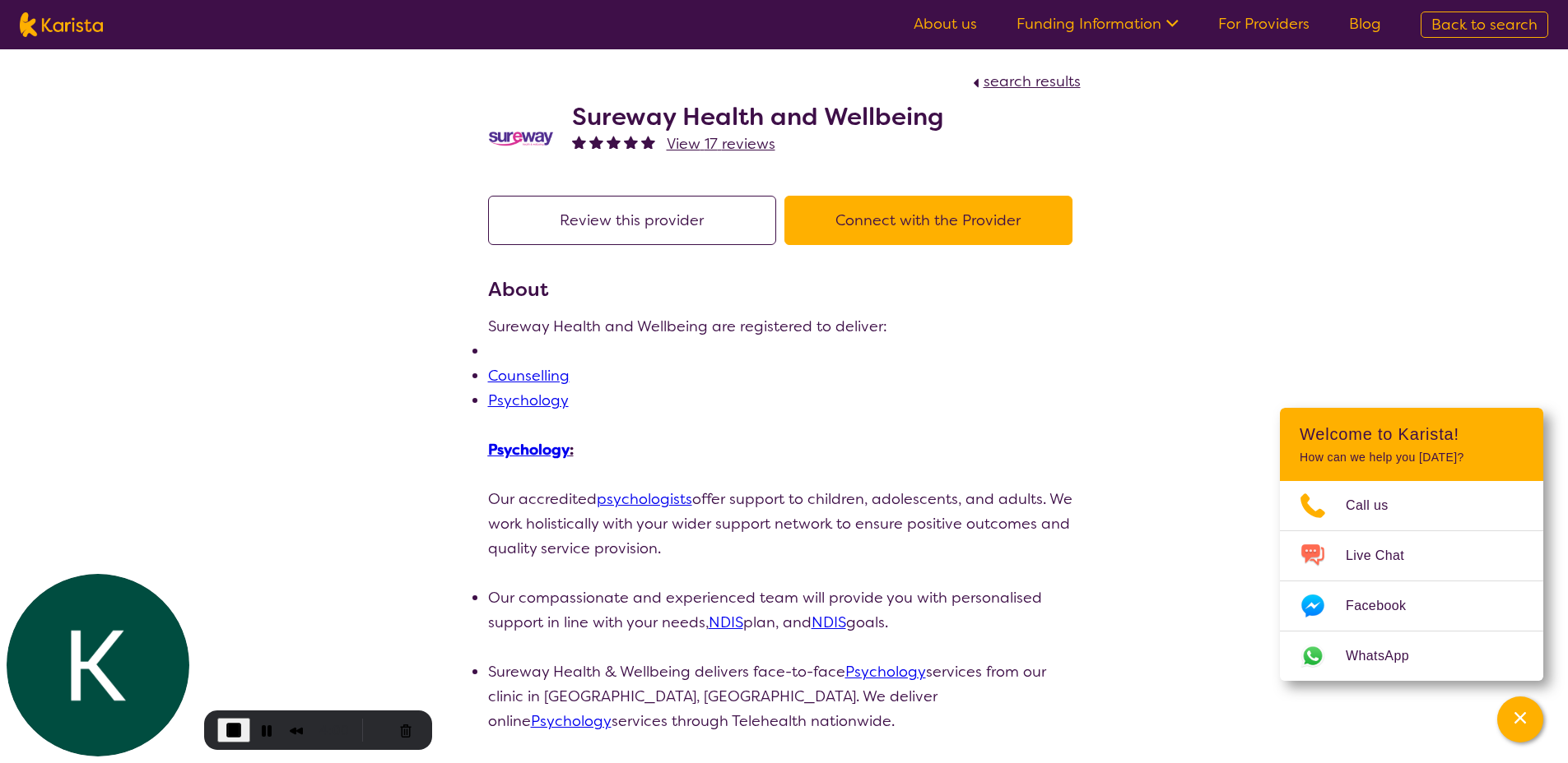
click at [942, 224] on button "Connect with the Provider" at bounding box center [928, 220] width 288 height 49
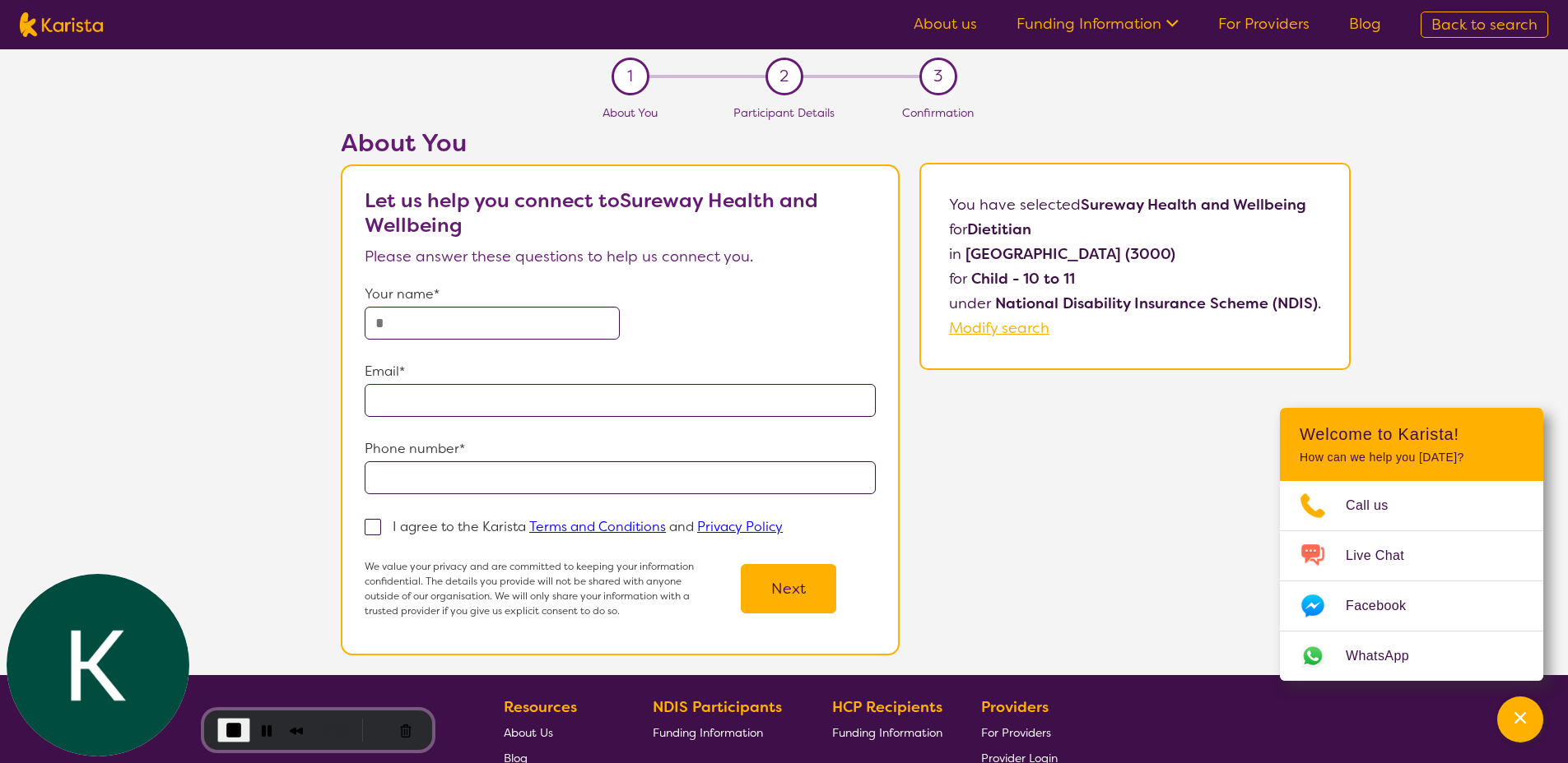
click at [229, 728] on span "End Recording" at bounding box center [234, 731] width 20 height 20
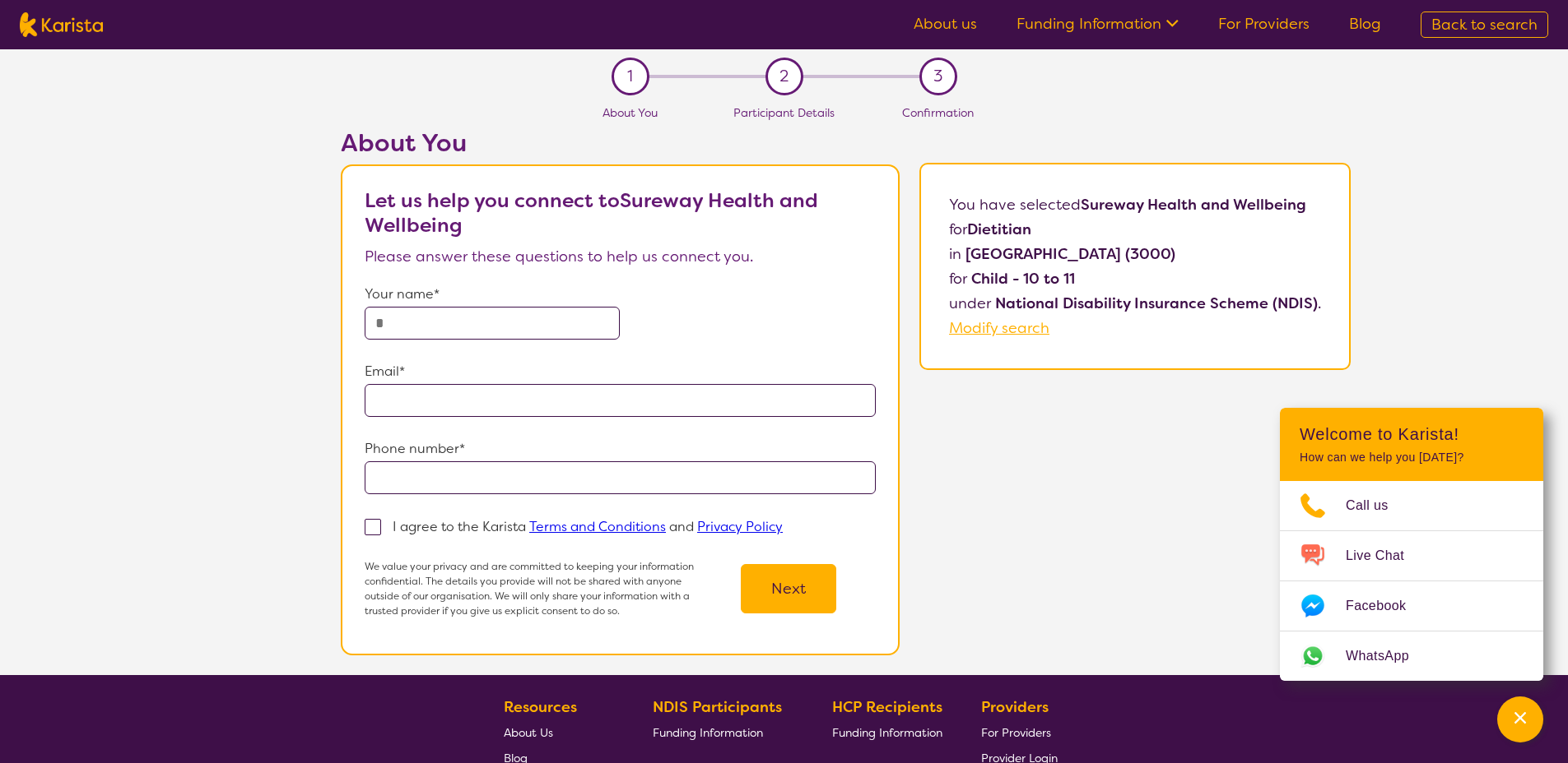
click at [937, 22] on link "About us" at bounding box center [945, 24] width 63 height 20
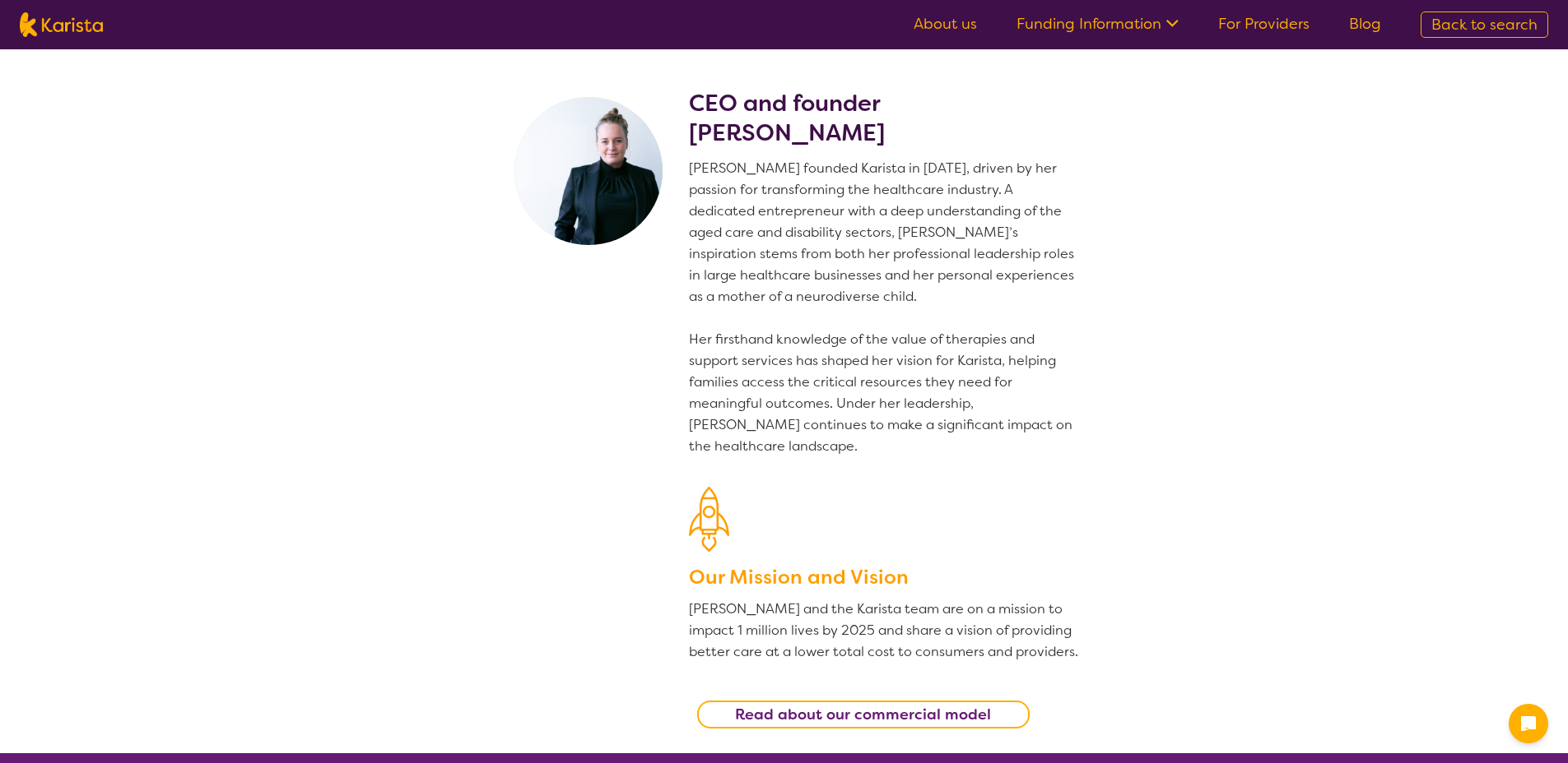
click at [84, 26] on img at bounding box center [61, 24] width 83 height 24
select select "Dietitian"
select select "CH"
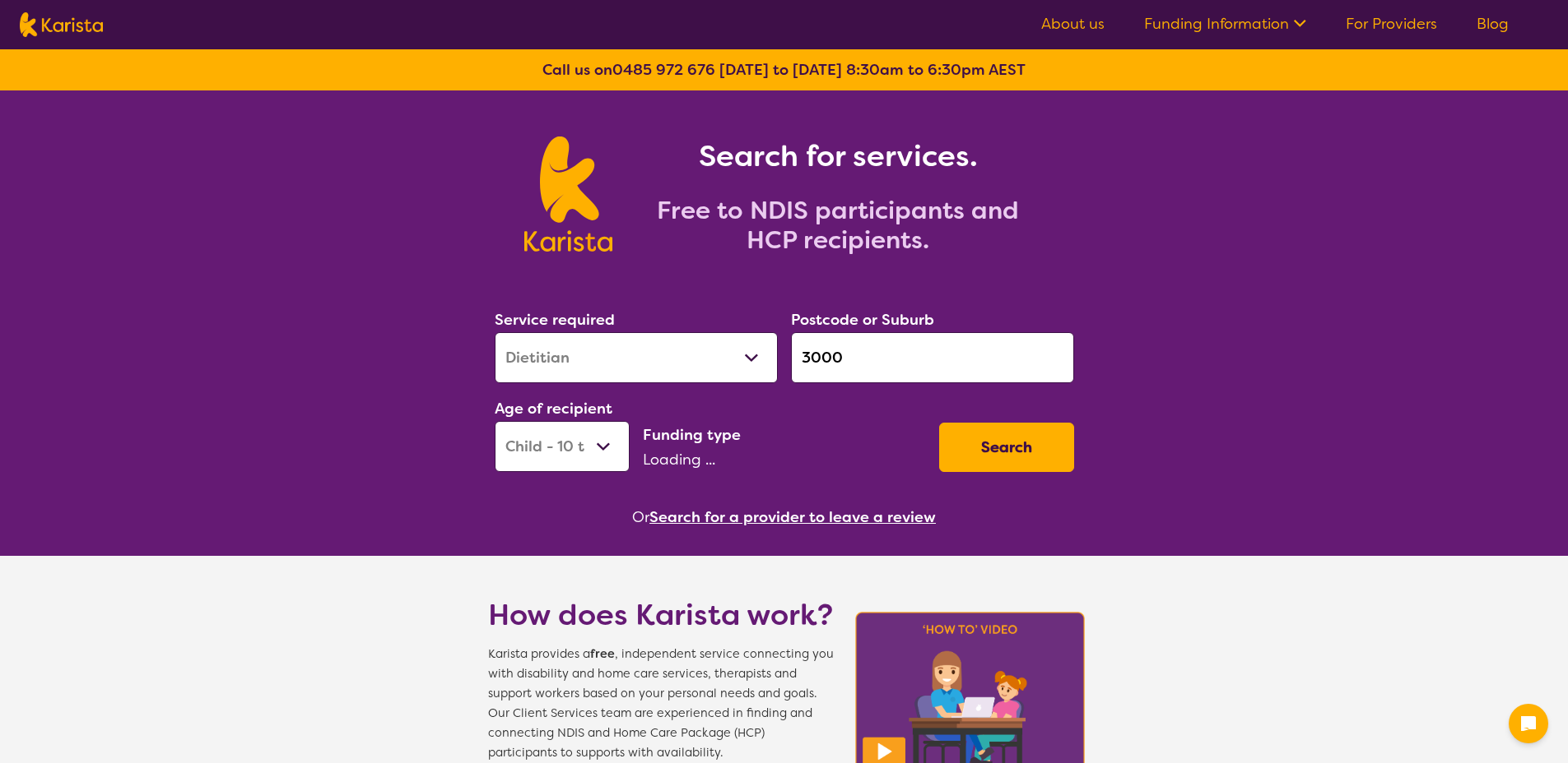
select select "NDIS"
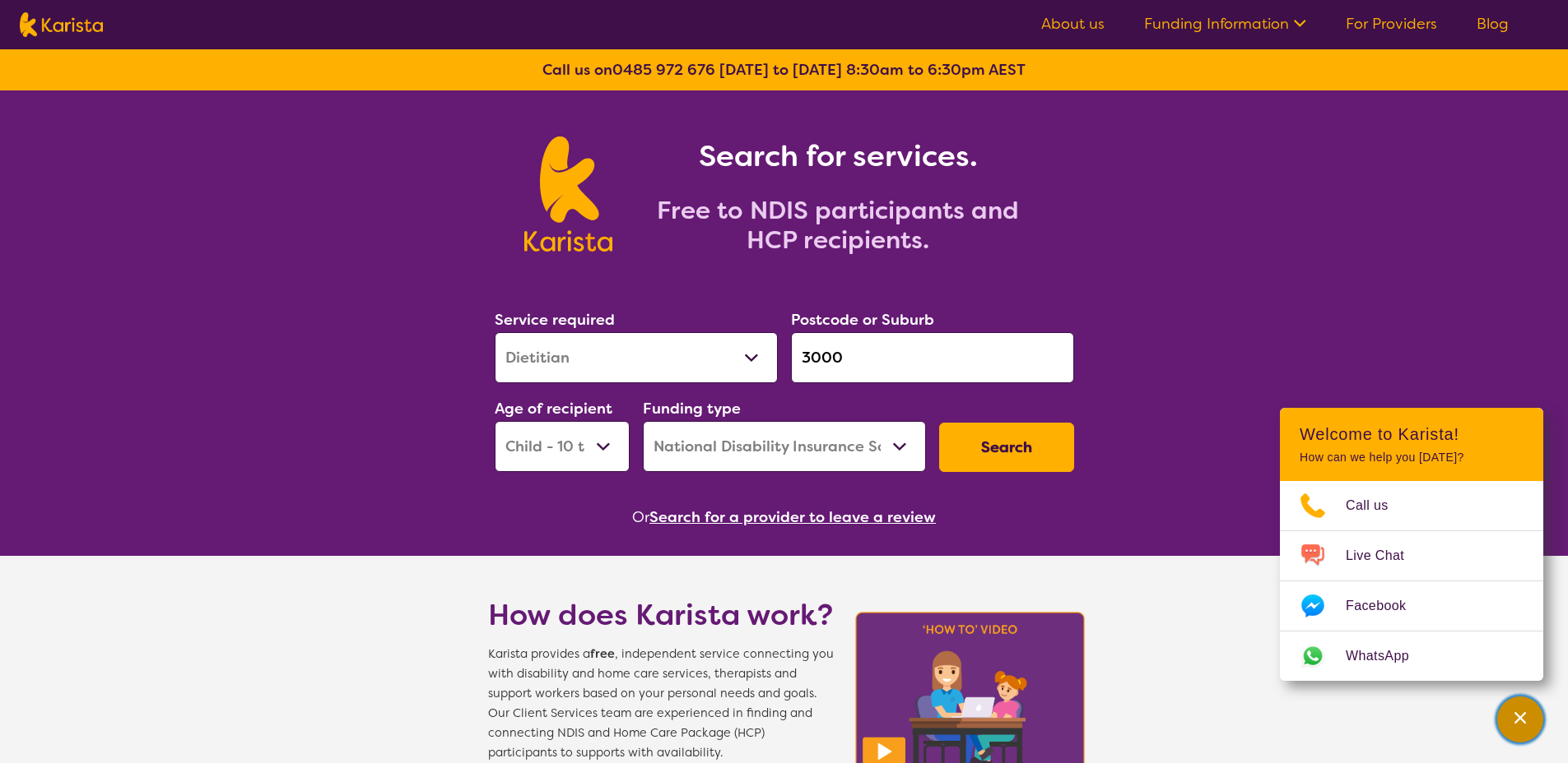
click at [1503, 716] on div "Channel Menu" at bounding box center [1519, 720] width 33 height 36
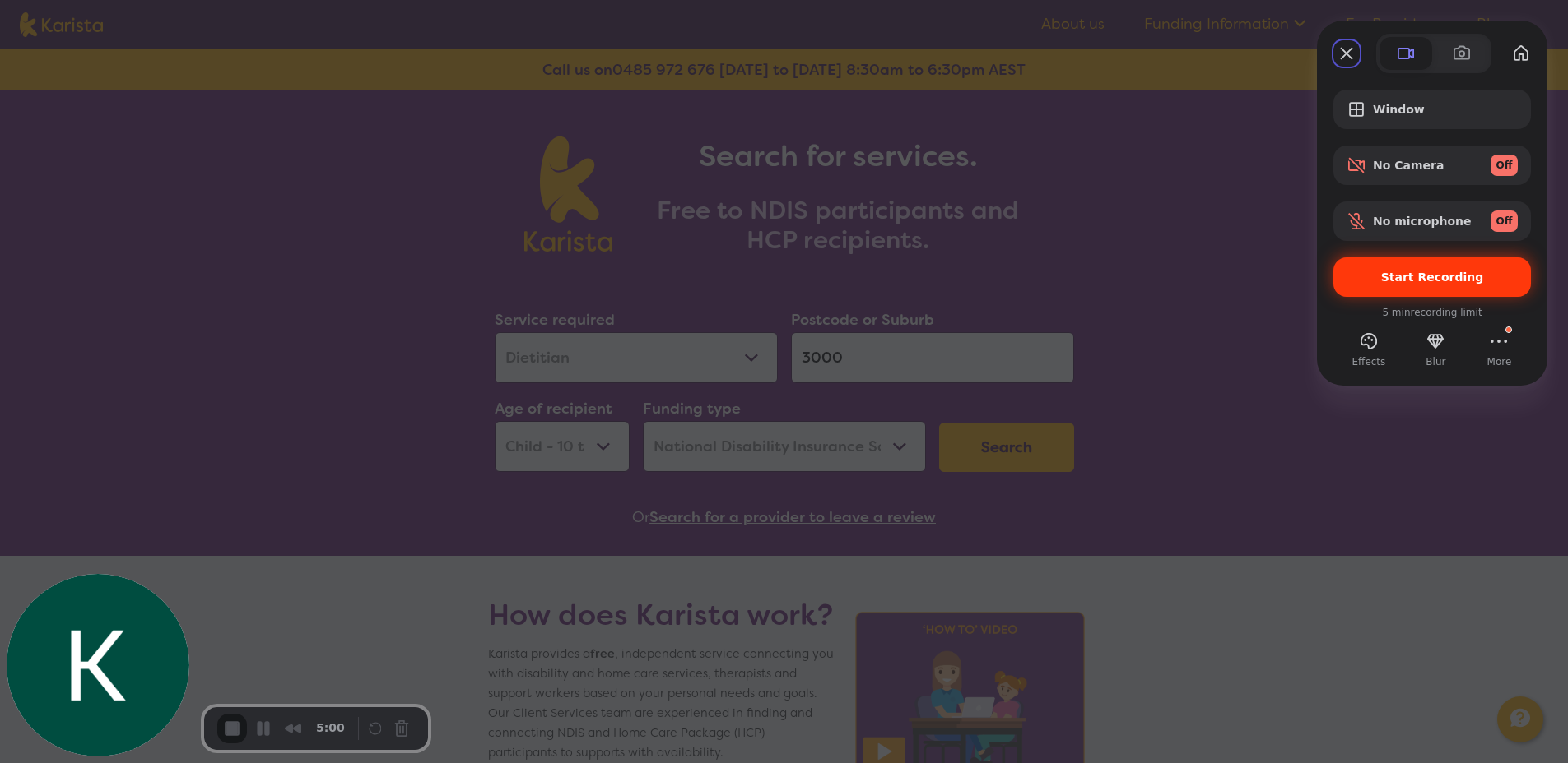
click at [1431, 272] on span "Start Recording" at bounding box center [1432, 277] width 103 height 13
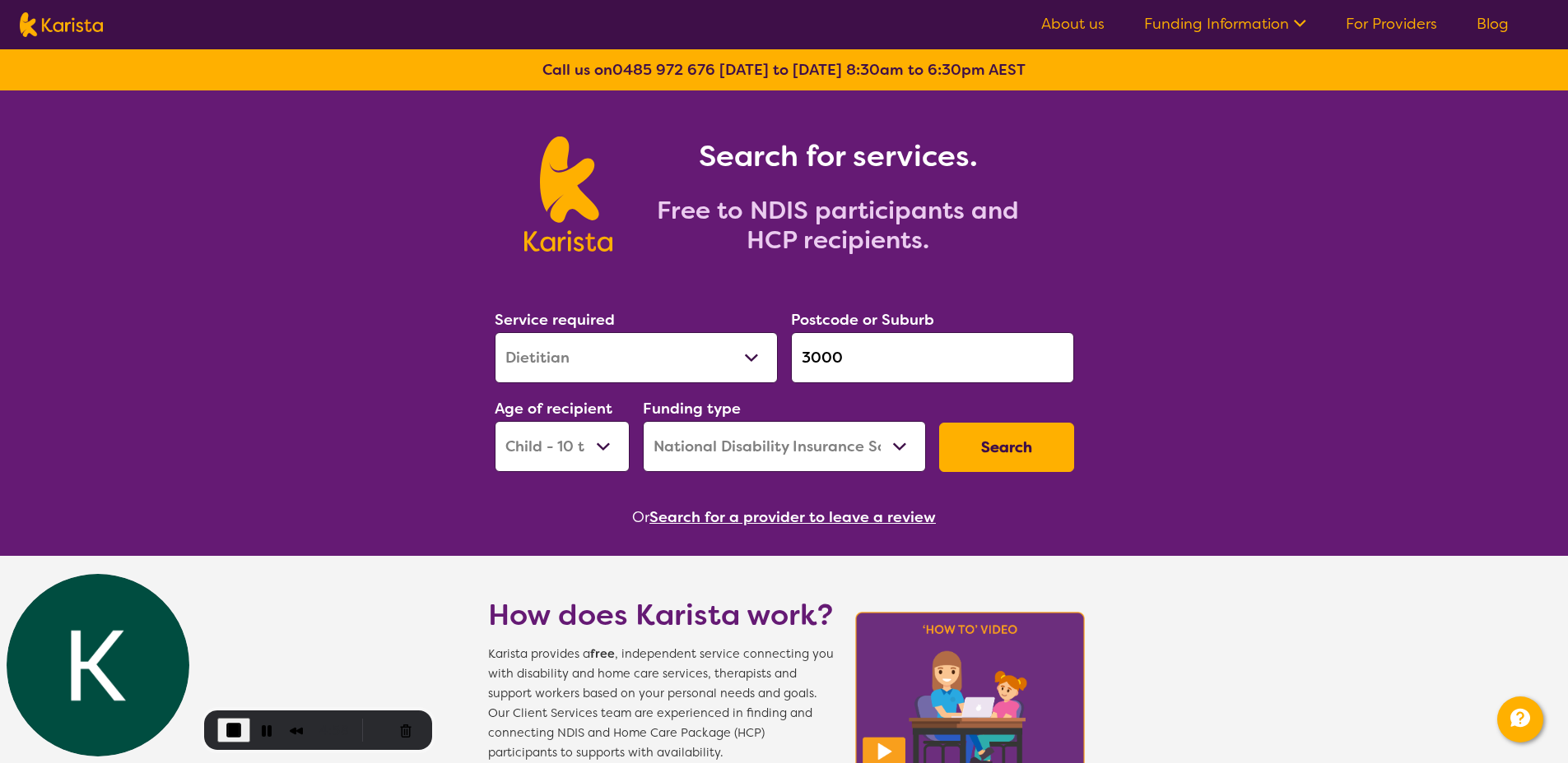
click at [638, 364] on select "Allied Health Assistant Assessment ([MEDICAL_DATA] or [MEDICAL_DATA]) Behaviour…" at bounding box center [635, 357] width 283 height 51
select select "[MEDICAL_DATA]"
click at [494, 332] on select "Allied Health Assistant Assessment ([MEDICAL_DATA] or [MEDICAL_DATA]) Behaviour…" at bounding box center [635, 357] width 283 height 51
drag, startPoint x: 870, startPoint y: 364, endPoint x: 773, endPoint y: 353, distance: 97.6
click at [773, 353] on div "Service required Allied Health Assistant Assessment ([MEDICAL_DATA] or [MEDICAL…" at bounding box center [784, 390] width 592 height 177
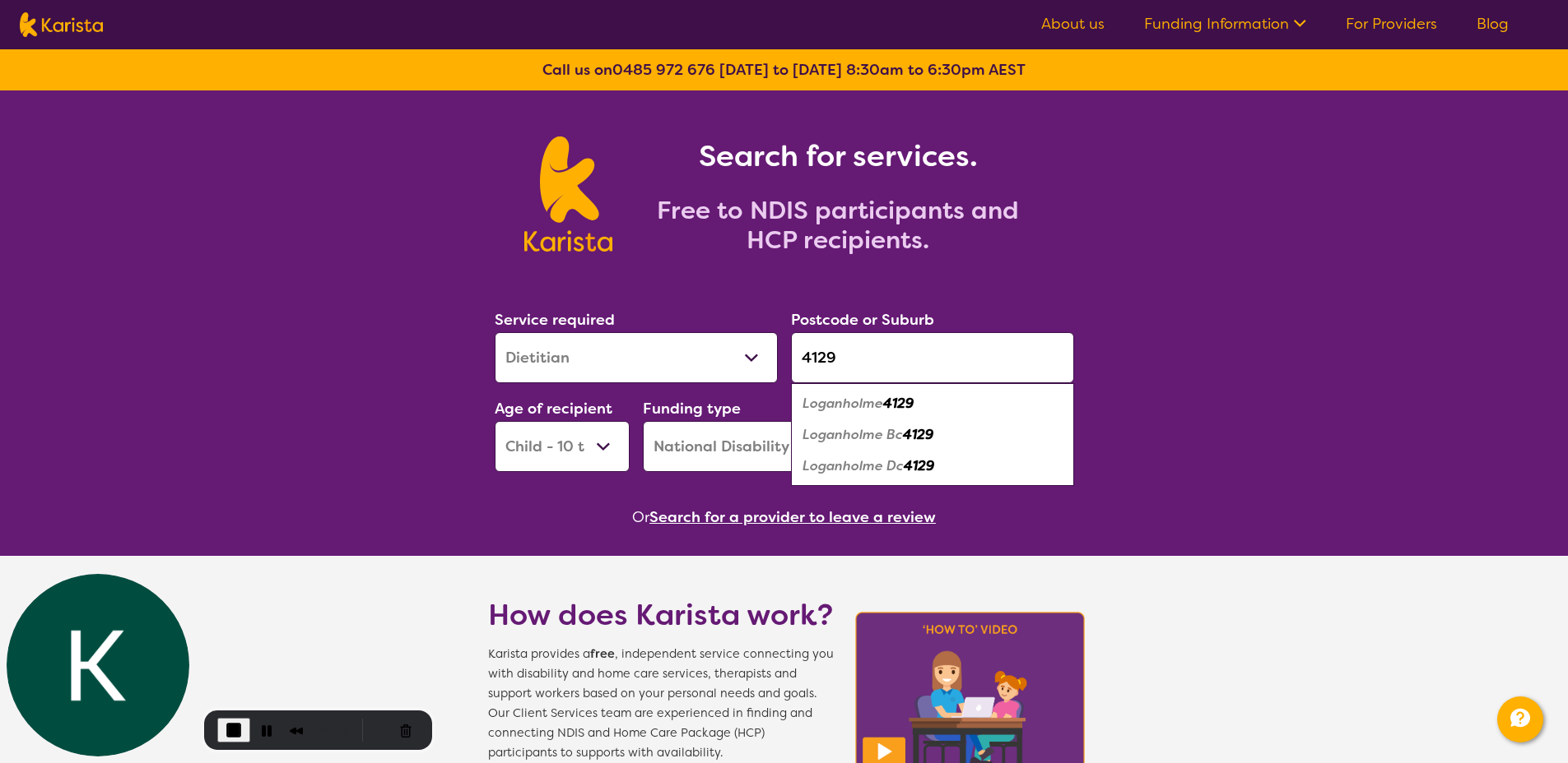
type input "4129"
click at [845, 405] on em "Loganholme" at bounding box center [843, 403] width 81 height 17
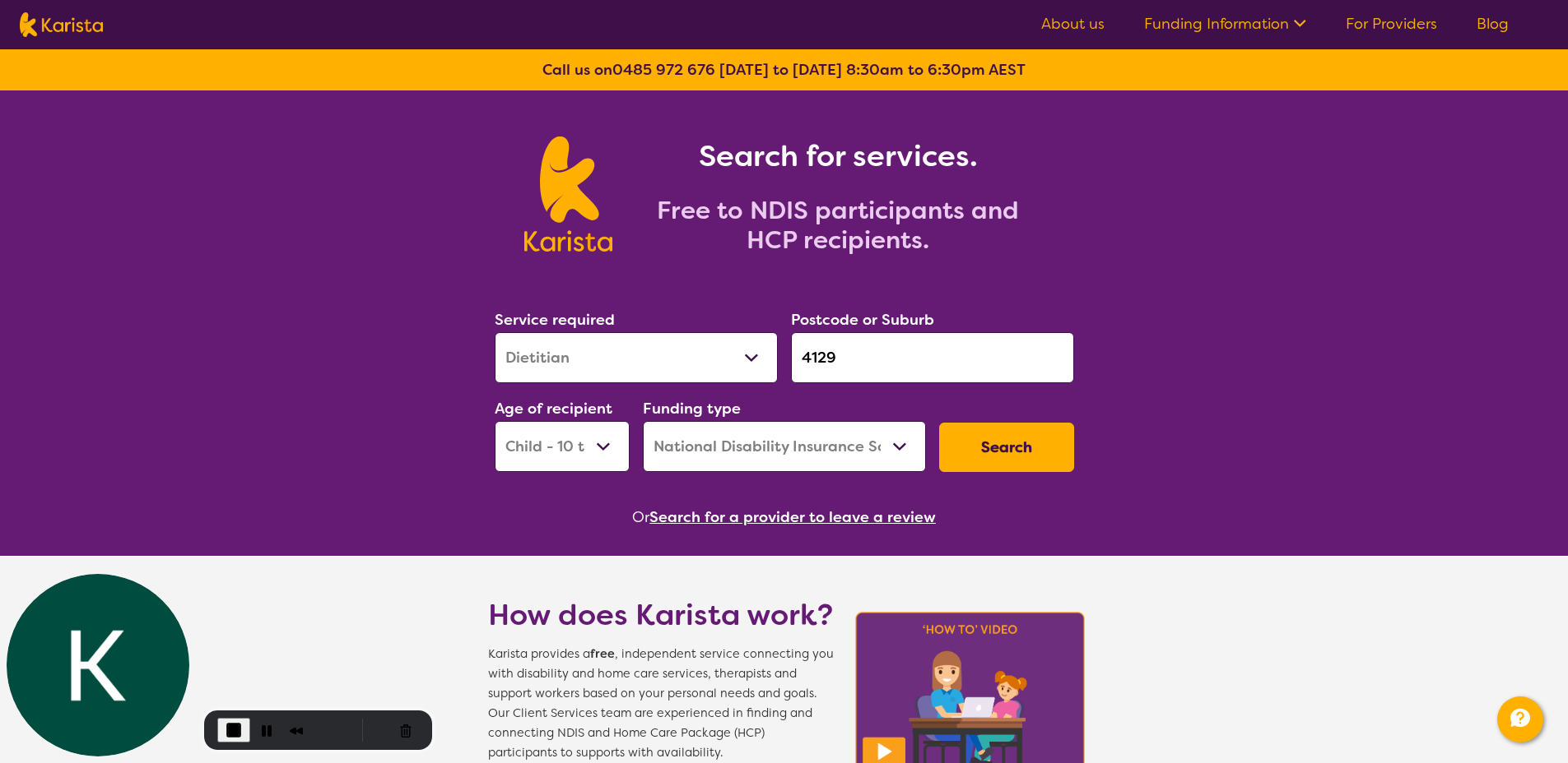
click at [569, 433] on select "Early Childhood - 0 to 9 Child - 10 to 11 Adolescent - 12 to 17 Adult - 18 to 6…" at bounding box center [562, 446] width 135 height 51
click at [494, 421] on select "Early Childhood - 0 to 9 Child - 10 to 11 Adolescent - 12 to 17 Adult - 18 to 6…" at bounding box center [562, 446] width 135 height 51
click at [566, 453] on select "Early Childhood - 0 to 9 Child - 10 to 11 Adolescent - 12 to 17 Adult - 18 to 6…" at bounding box center [562, 446] width 135 height 51
click at [494, 421] on select "Early Childhood - 0 to 9 Child - 10 to 11 Adolescent - 12 to 17 Adult - 18 to 6…" at bounding box center [562, 446] width 135 height 51
click at [571, 464] on select "Early Childhood - 0 to 9 Child - 10 to 11 Adolescent - 12 to 17 Adult - 18 to 6…" at bounding box center [562, 446] width 135 height 51
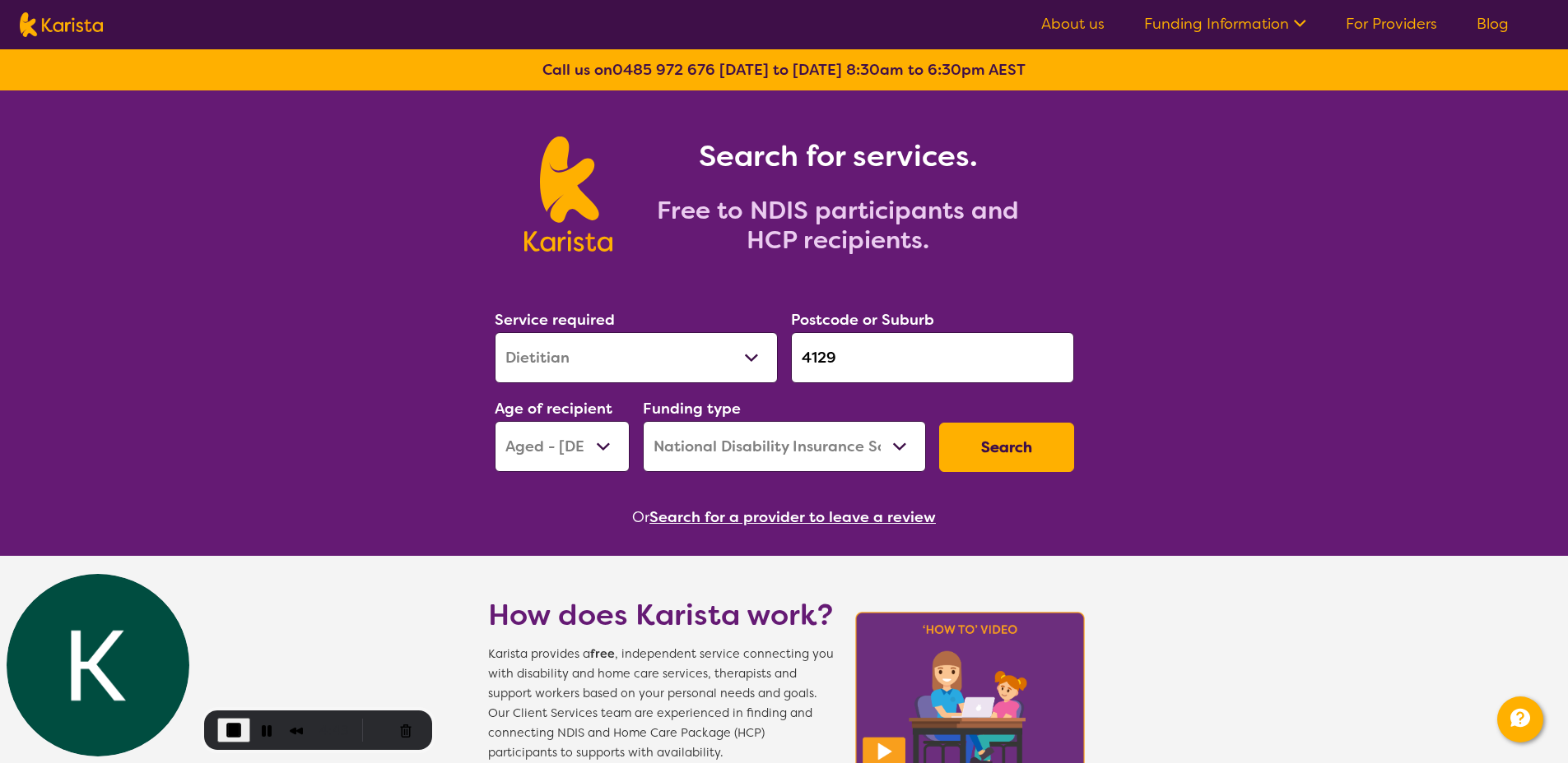
select select "AD"
click at [494, 421] on select "Early Childhood - 0 to 9 Child - 10 to 11 Adolescent - 12 to 17 Adult - 18 to 6…" at bounding box center [562, 446] width 135 height 51
click at [1015, 447] on button "Search" at bounding box center [1006, 447] width 135 height 49
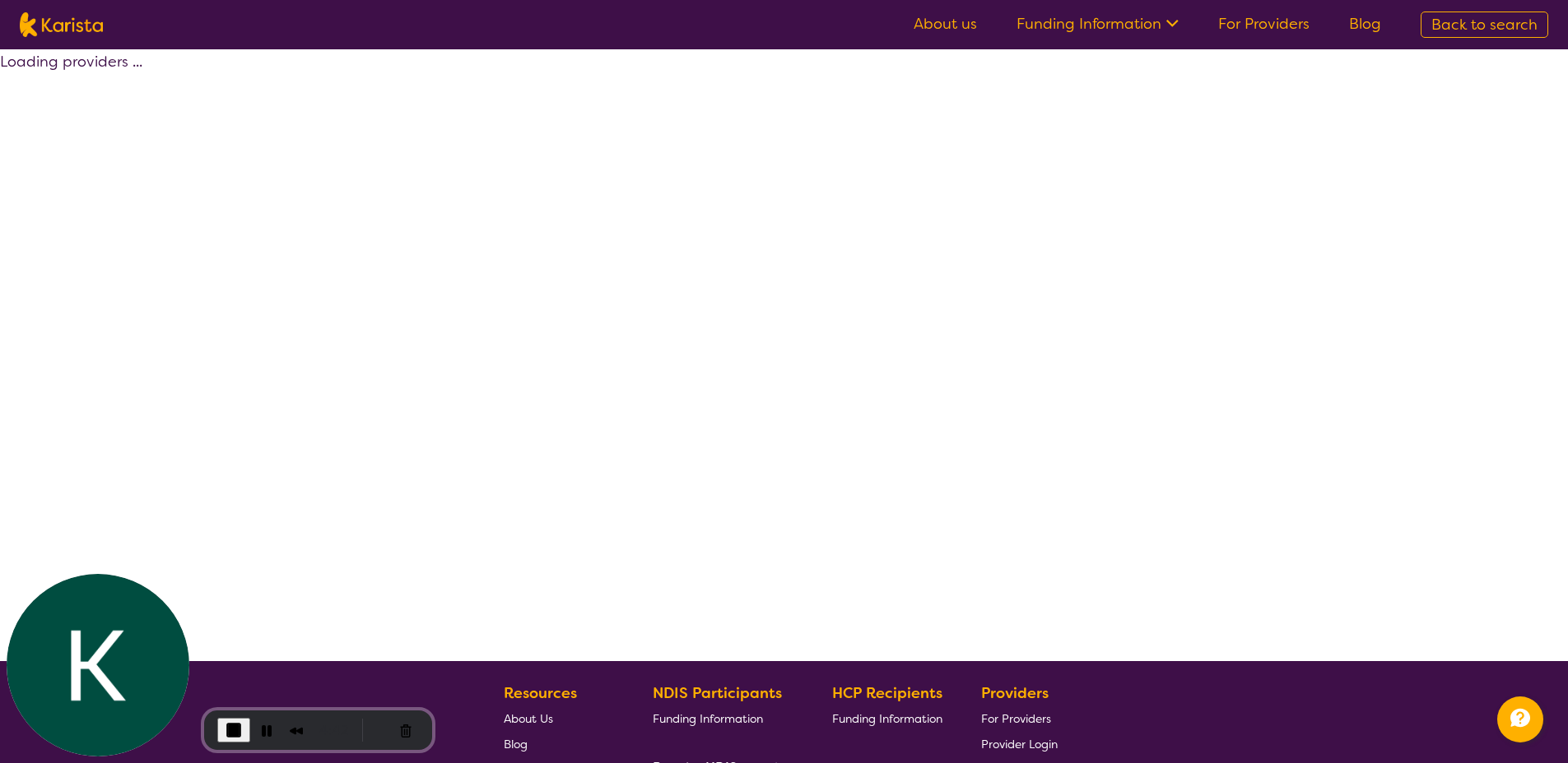
select select "by_score"
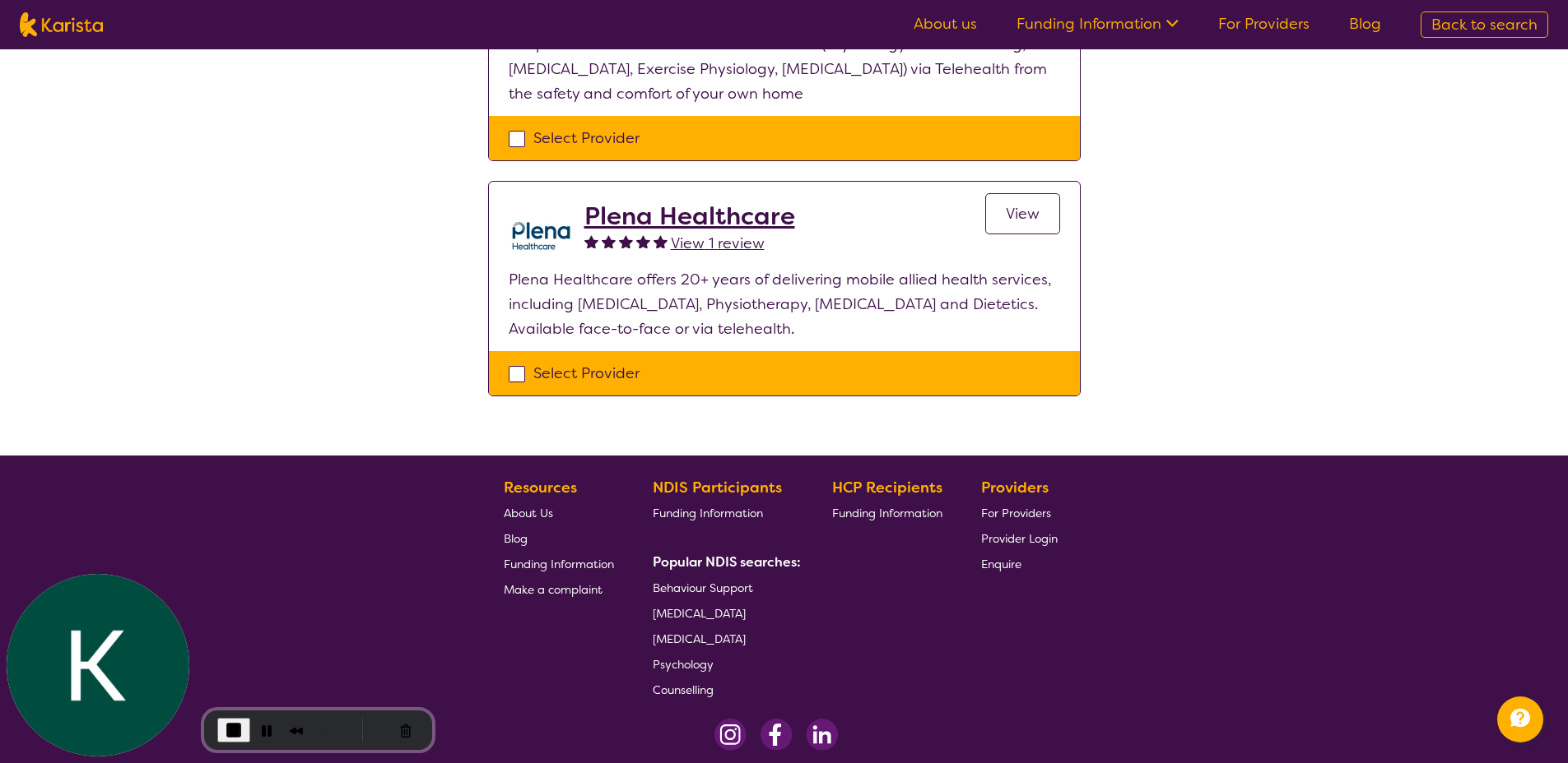
scroll to position [118, 0]
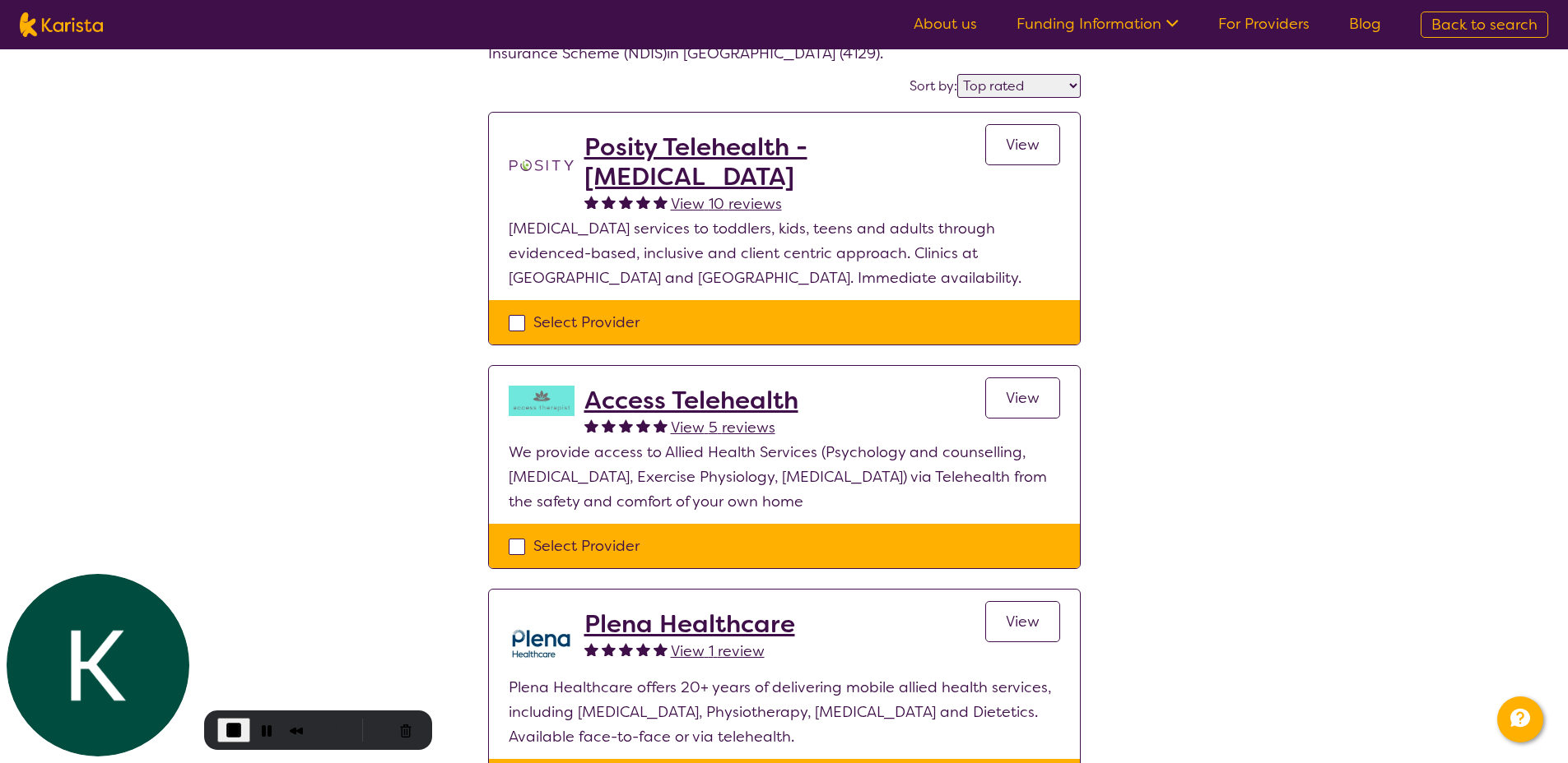
click at [1031, 398] on span "View" at bounding box center [1022, 399] width 33 height 20
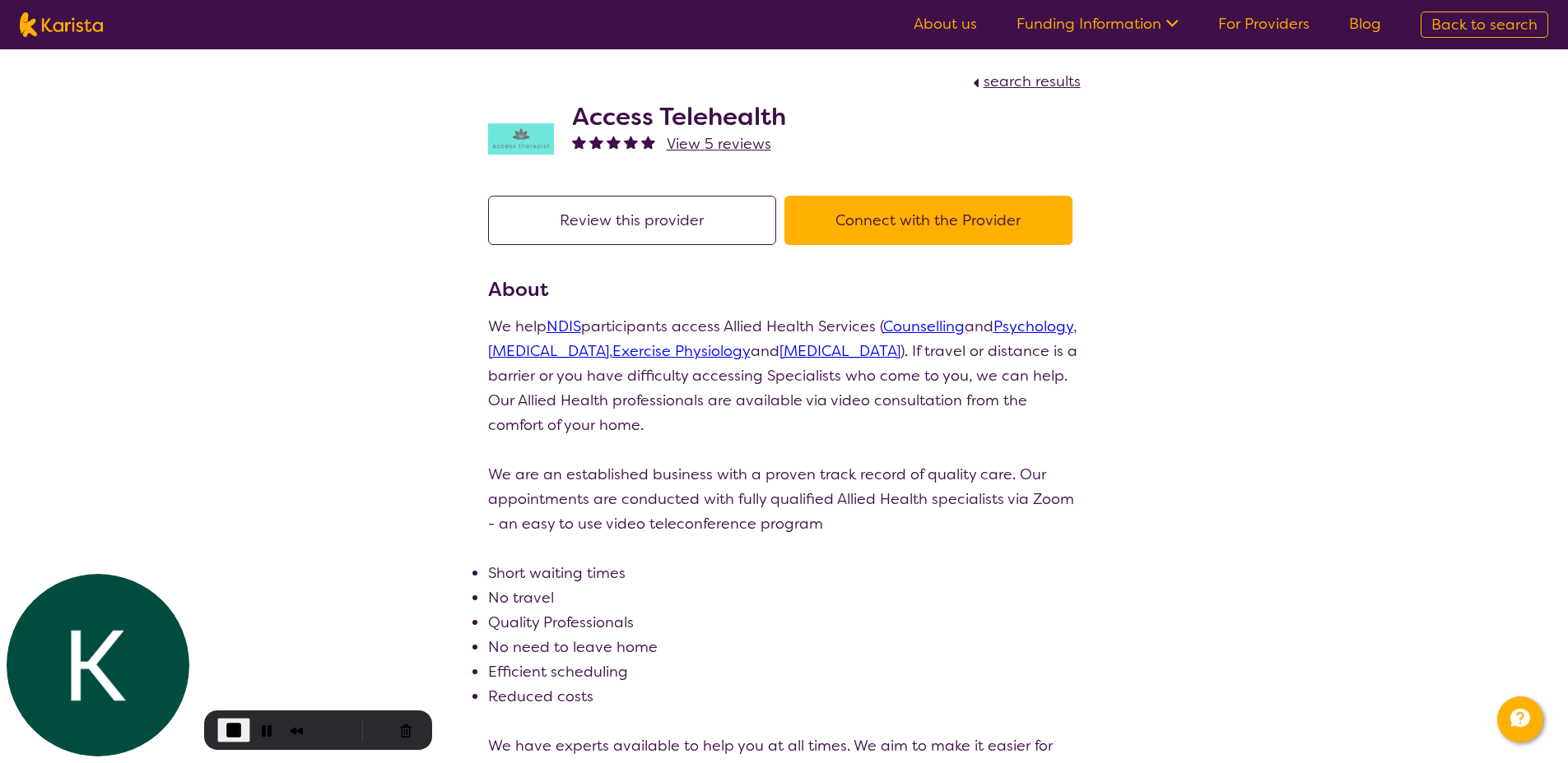
click at [704, 148] on span "View 5 reviews" at bounding box center [719, 144] width 104 height 20
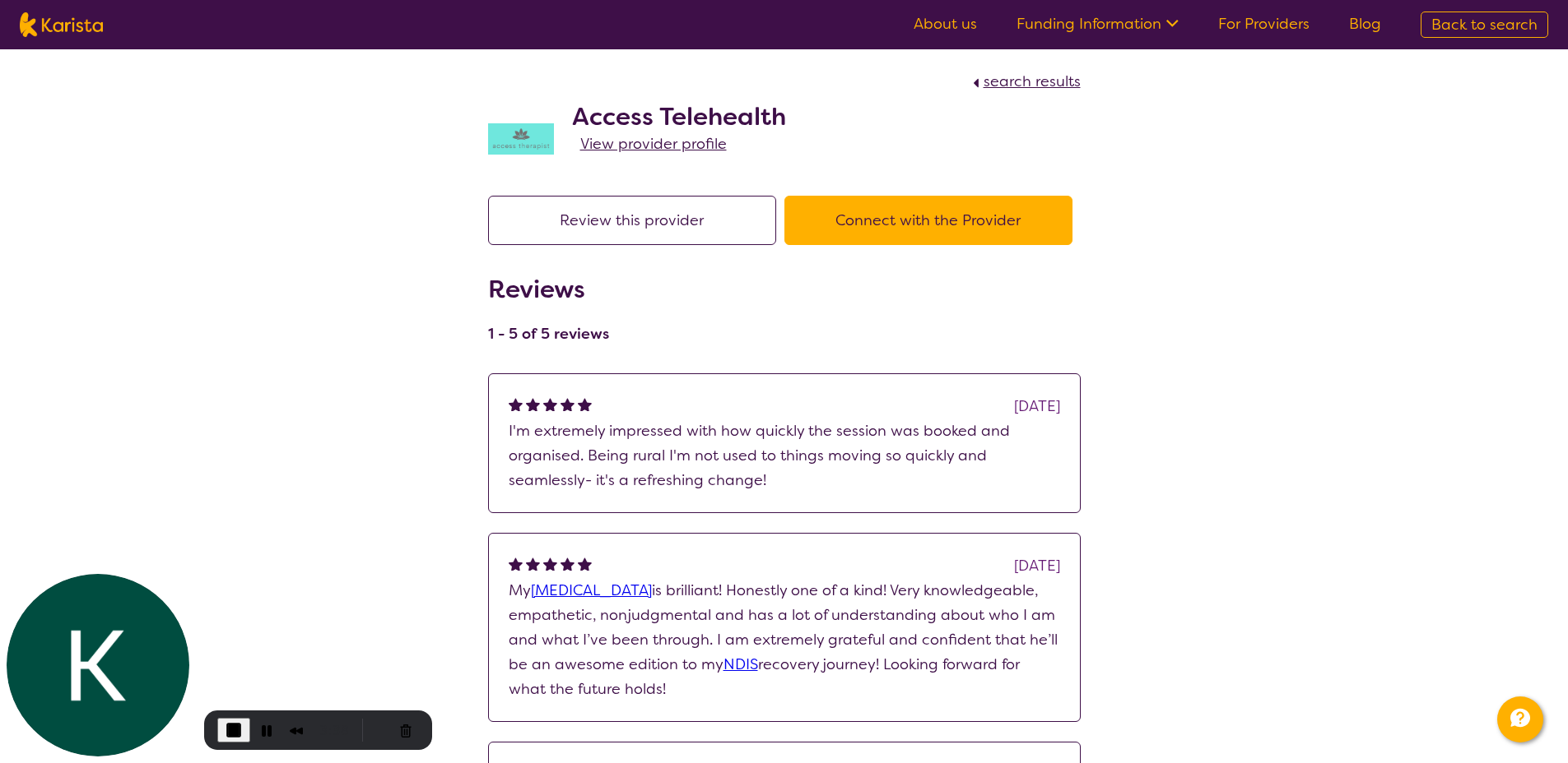
click at [1016, 85] on span "search results" at bounding box center [1032, 82] width 97 height 20
select select "by_score"
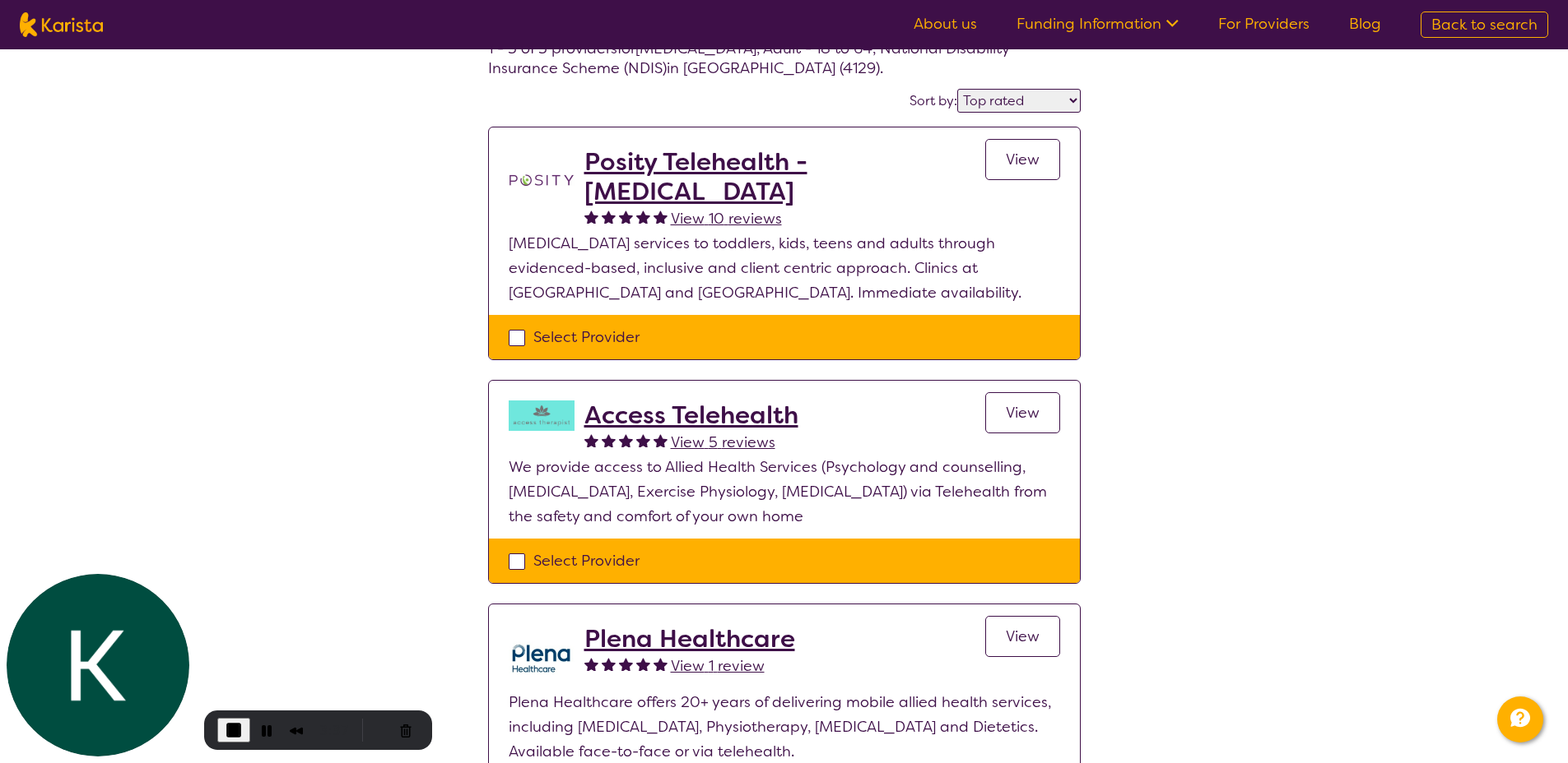
scroll to position [189, 0]
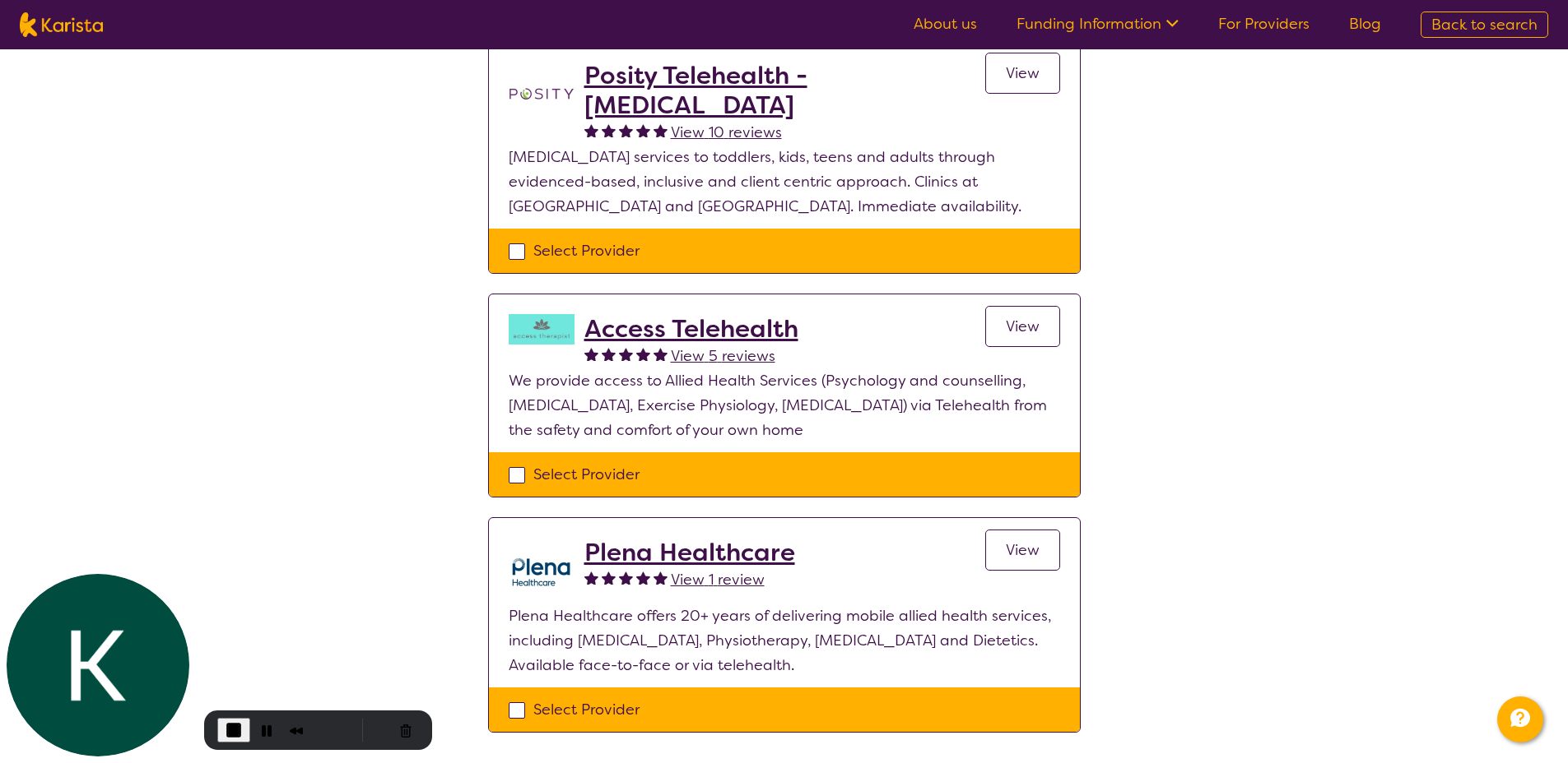
click at [576, 471] on div "Select Provider" at bounding box center [784, 474] width 552 height 24
checkbox input "true"
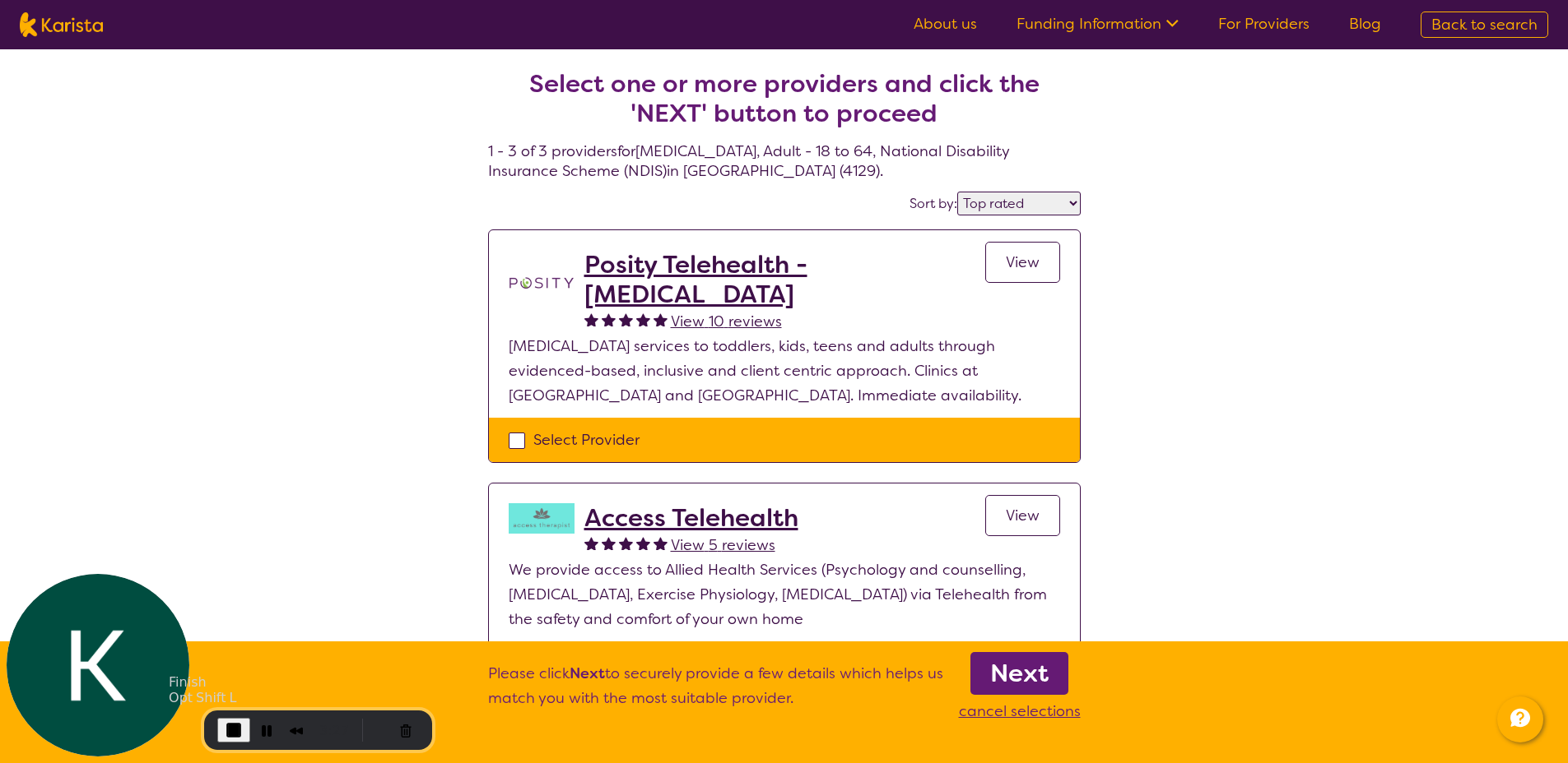
click at [230, 725] on span "End Recording" at bounding box center [234, 731] width 20 height 20
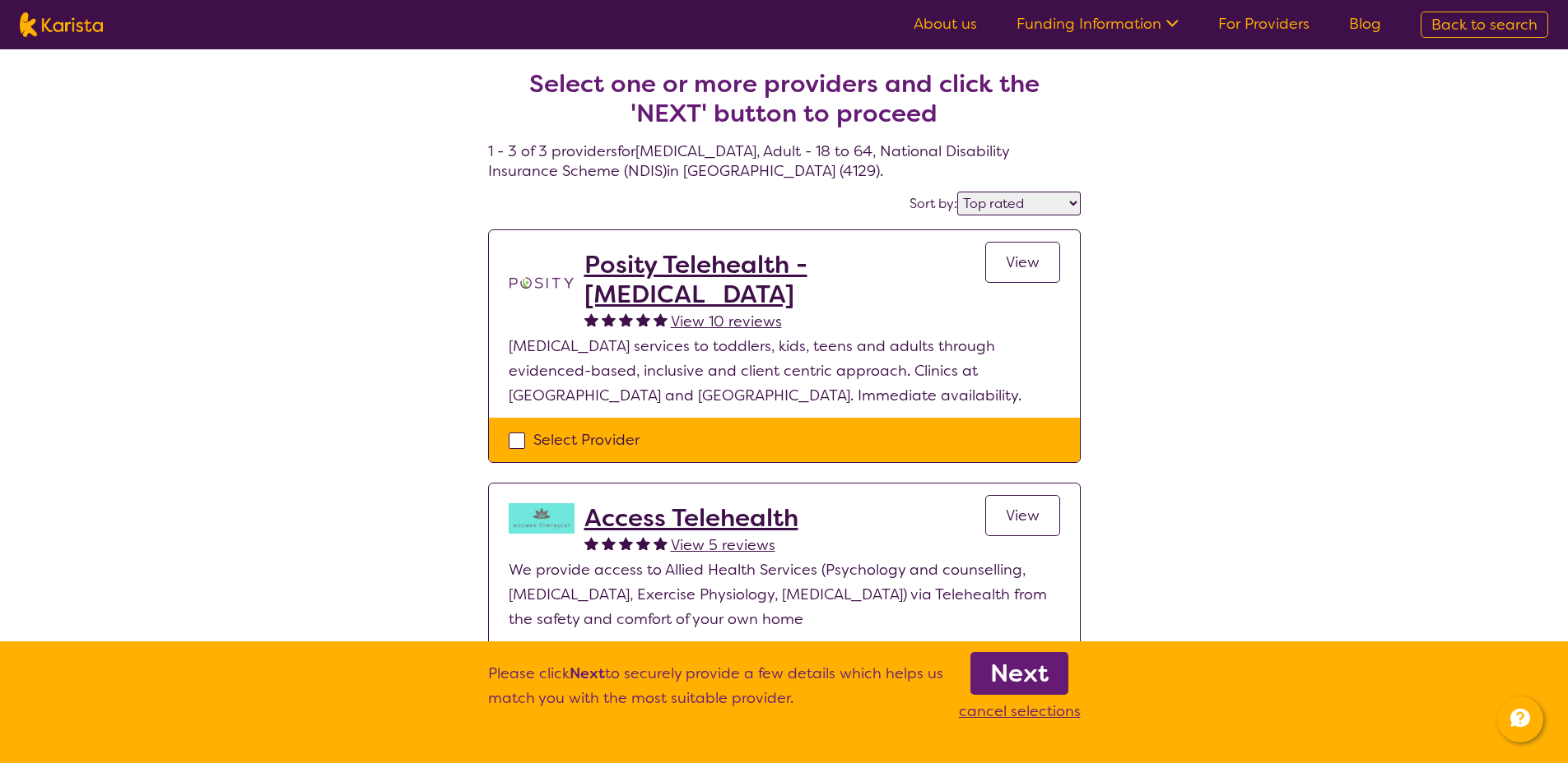
click at [85, 21] on img at bounding box center [61, 24] width 83 height 24
select select "[MEDICAL_DATA]"
select select "AD"
select select "NDIS"
